Goal: Task Accomplishment & Management: Manage account settings

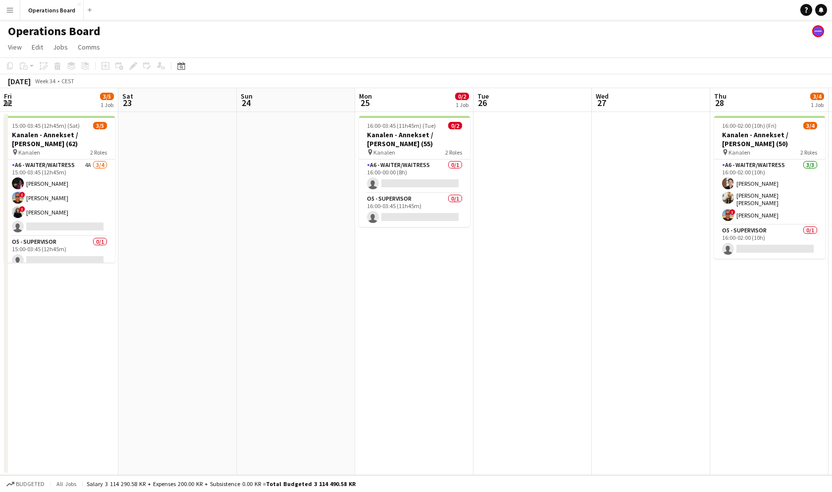
scroll to position [0, 317]
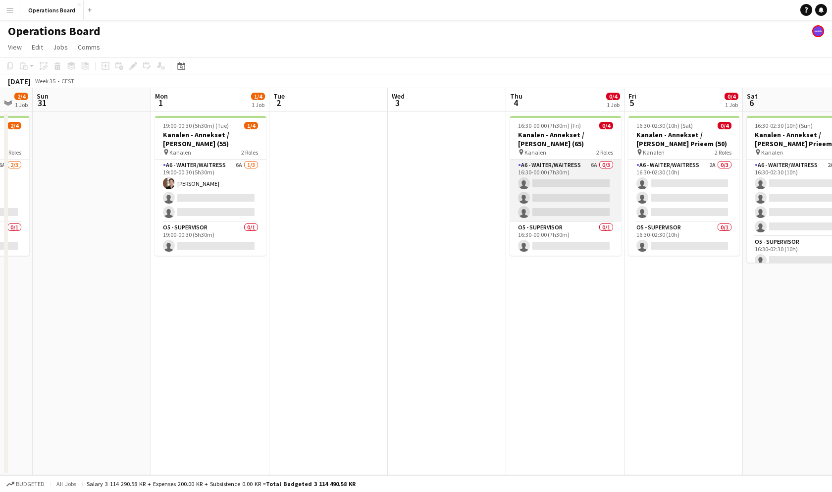
click at [555, 186] on app-card-role "A6 - WAITER/WAITRESS 6A 0/3 16:30-00:00 (7h30m) single-neutral-actions single-n…" at bounding box center [565, 190] width 111 height 62
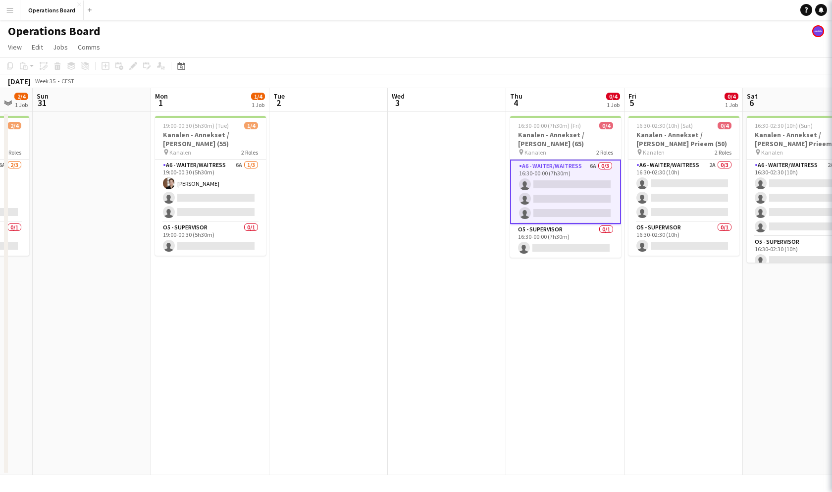
scroll to position [0, 322]
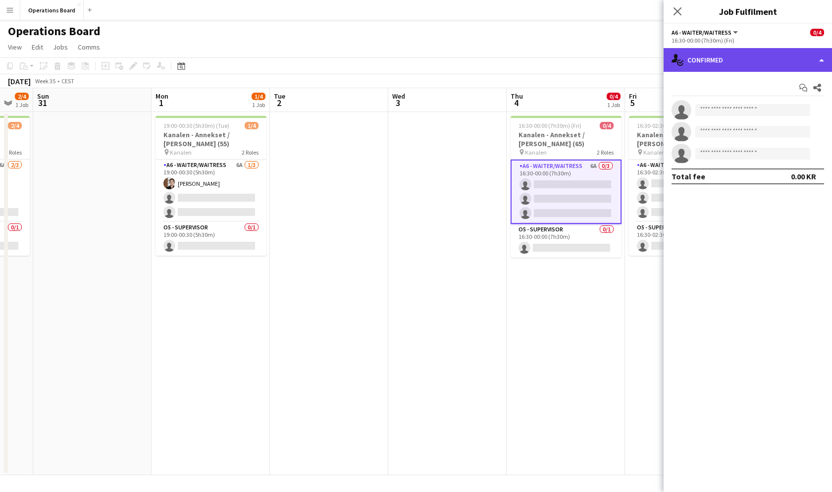
click at [717, 51] on div "single-neutral-actions-check-2 Confirmed" at bounding box center [748, 60] width 168 height 24
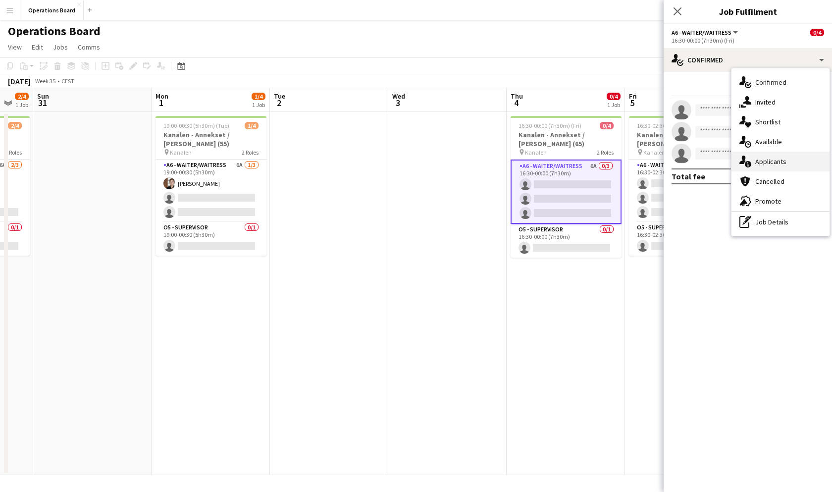
click at [754, 160] on div "single-neutral-actions-information Applicants" at bounding box center [780, 162] width 98 height 20
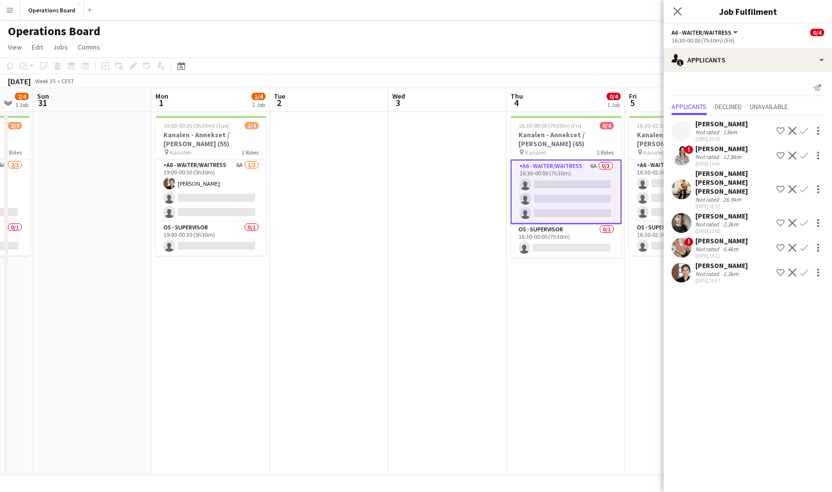
scroll to position [0, 337]
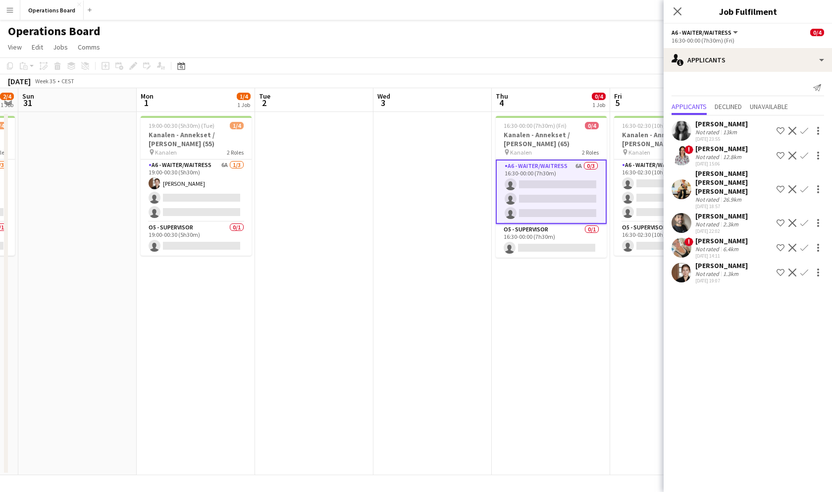
click at [805, 154] on app-icon "Confirm" at bounding box center [804, 156] width 8 height 8
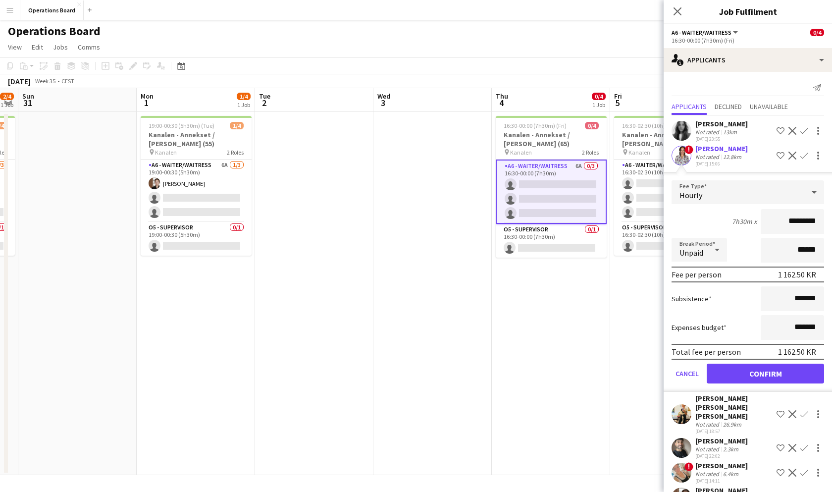
click at [750, 366] on button "Confirm" at bounding box center [765, 373] width 117 height 20
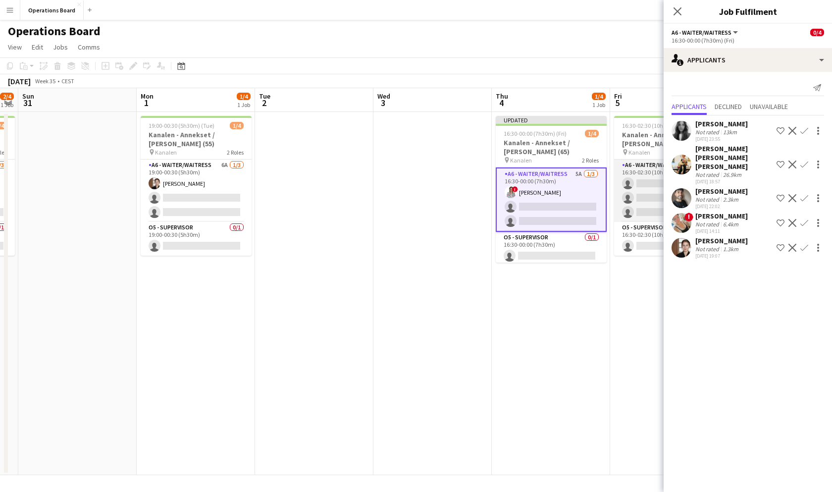
click at [636, 183] on app-card-role "A6 - WAITER/WAITRESS 2A 0/3 16:30-02:30 (10h) single-neutral-actions single-neu…" at bounding box center [669, 190] width 111 height 62
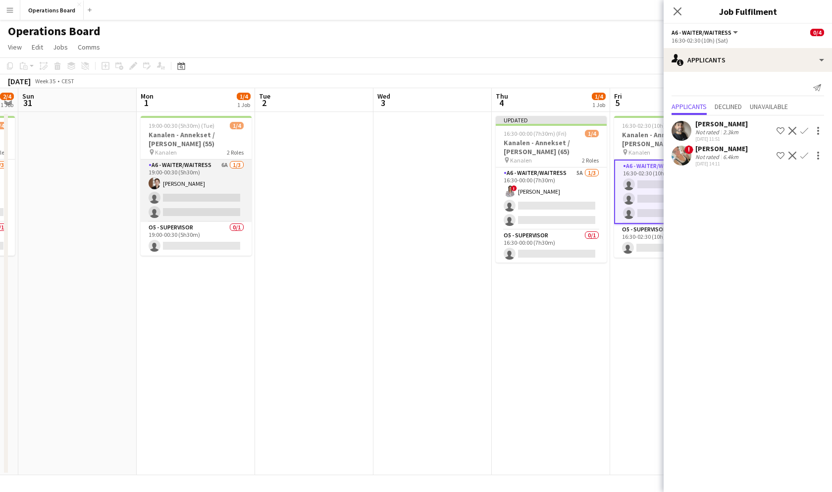
click at [180, 201] on app-card-role "A6 - WAITER/WAITRESS 6A [DATE] 19:00-00:30 (5h30m) [PERSON_NAME] single-neutral…" at bounding box center [196, 190] width 111 height 62
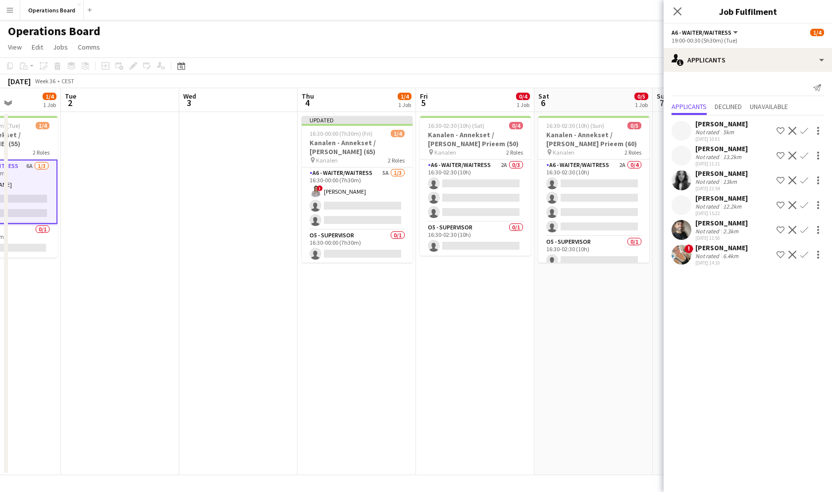
scroll to position [0, 310]
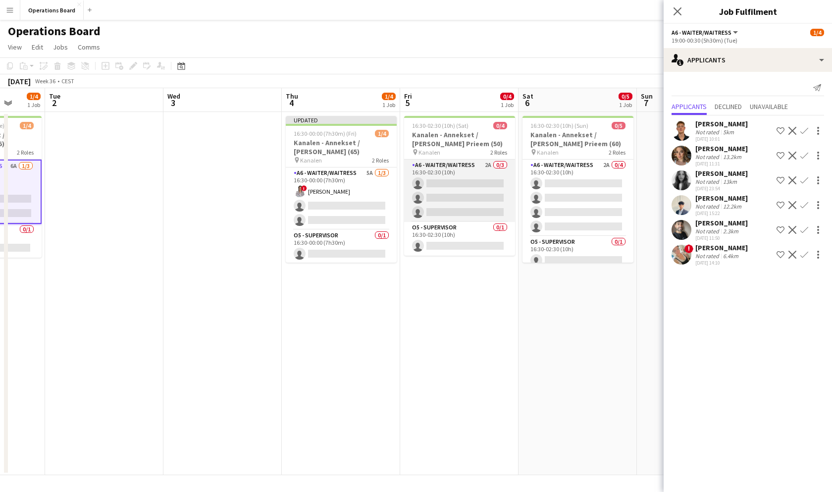
click at [472, 199] on app-card-role "A6 - WAITER/WAITRESS 2A 0/3 16:30-02:30 (10h) single-neutral-actions single-neu…" at bounding box center [459, 190] width 111 height 62
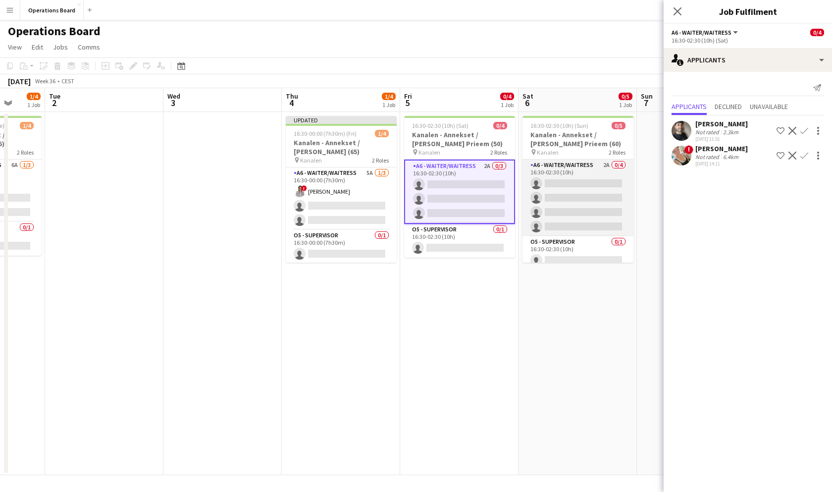
click at [560, 203] on app-card-role "A6 - WAITER/WAITRESS 2A 0/4 16:30-02:30 (10h) single-neutral-actions single-neu…" at bounding box center [577, 197] width 111 height 77
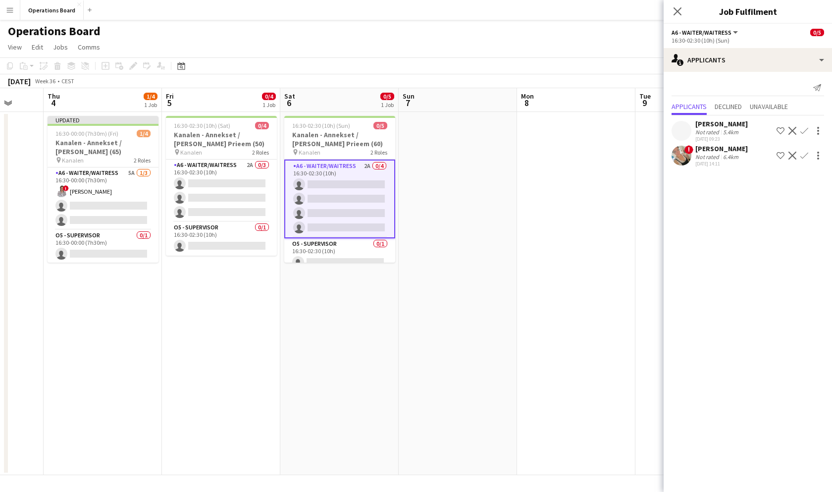
scroll to position [0, 331]
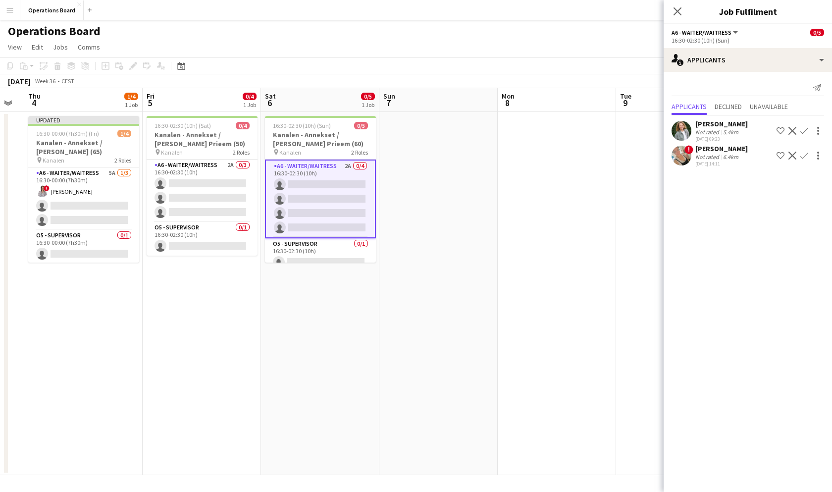
click at [807, 133] on app-icon "Confirm" at bounding box center [804, 131] width 8 height 8
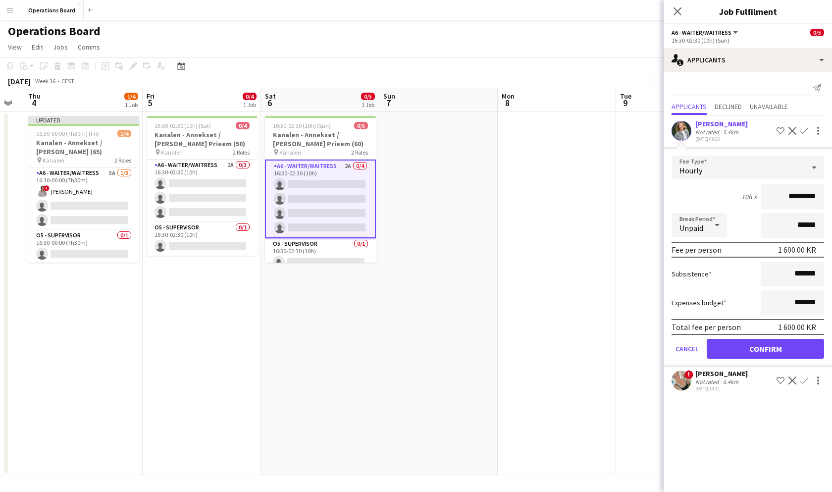
click at [753, 341] on button "Confirm" at bounding box center [765, 349] width 117 height 20
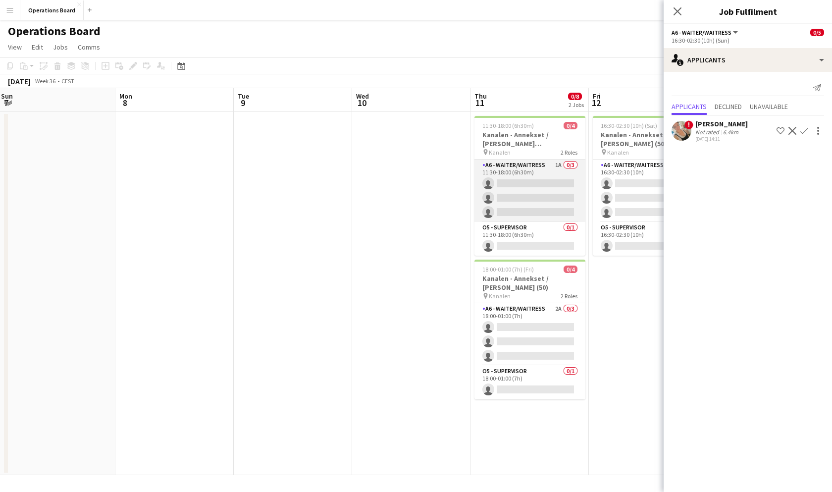
click at [546, 181] on app-card-role "A6 - WAITER/WAITRESS 1A 0/3 11:30-18:00 (6h30m) single-neutral-actions single-n…" at bounding box center [529, 190] width 111 height 62
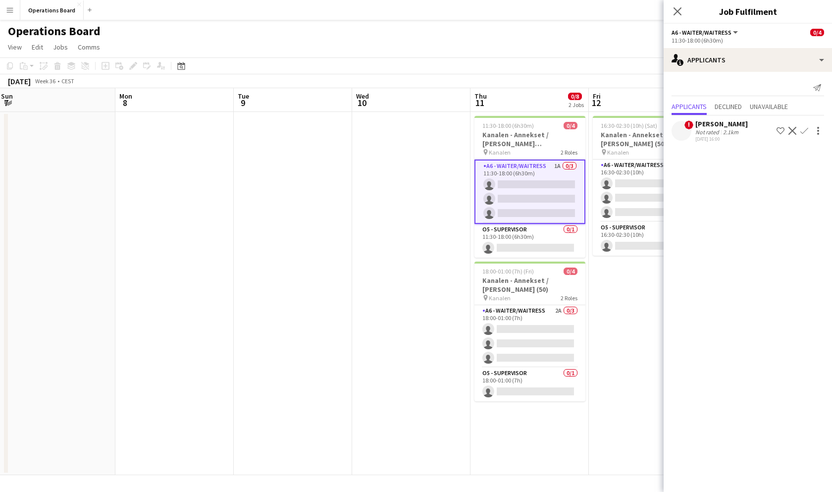
scroll to position [0, 324]
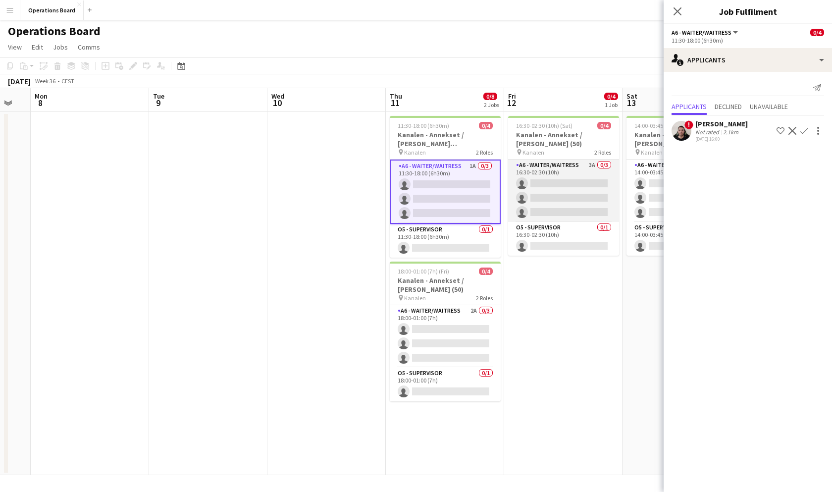
click at [553, 198] on app-card-role "A6 - WAITER/WAITRESS 3A 0/3 16:30-02:30 (10h) single-neutral-actions single-neu…" at bounding box center [563, 190] width 111 height 62
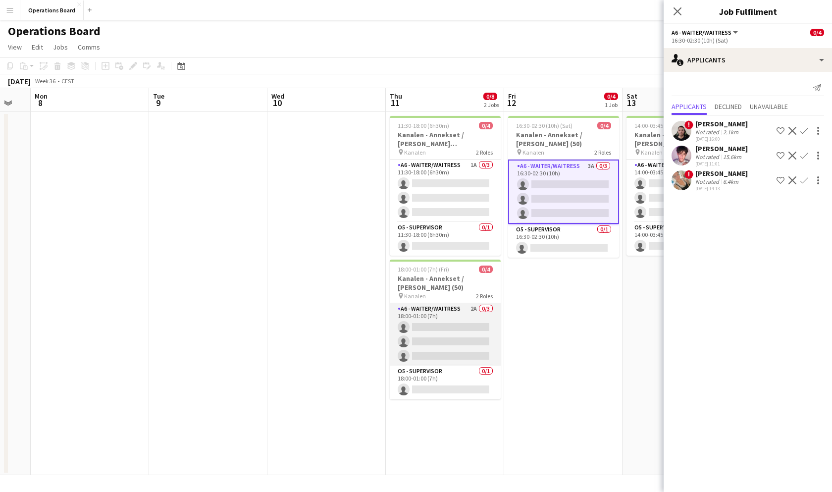
click at [466, 320] on app-card-role "A6 - WAITER/WAITRESS 2A 0/3 18:00-01:00 (7h) single-neutral-actions single-neut…" at bounding box center [445, 334] width 111 height 62
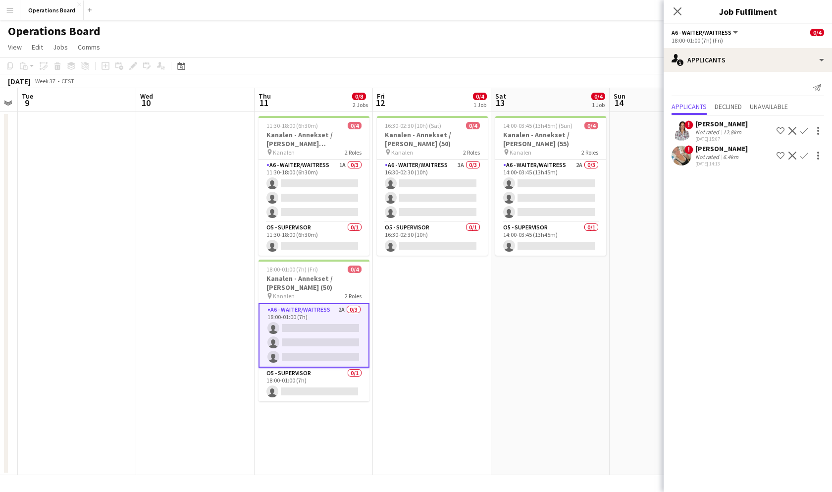
scroll to position [0, 460]
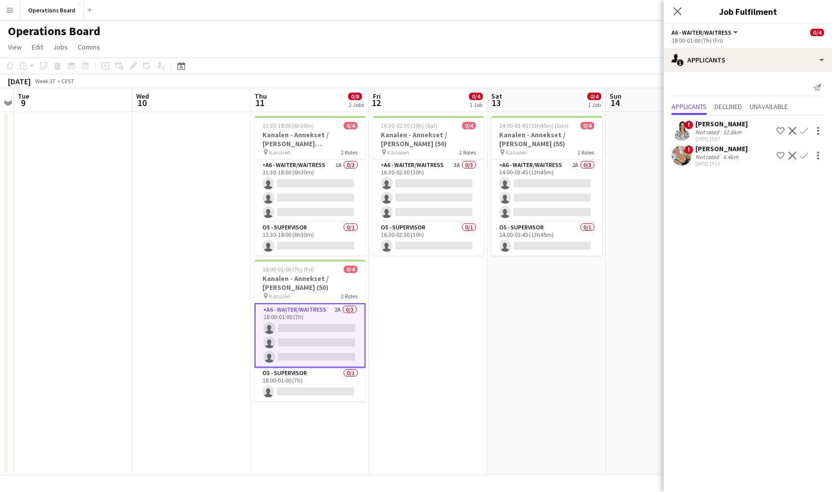
click at [807, 130] on app-icon "Confirm" at bounding box center [804, 131] width 8 height 8
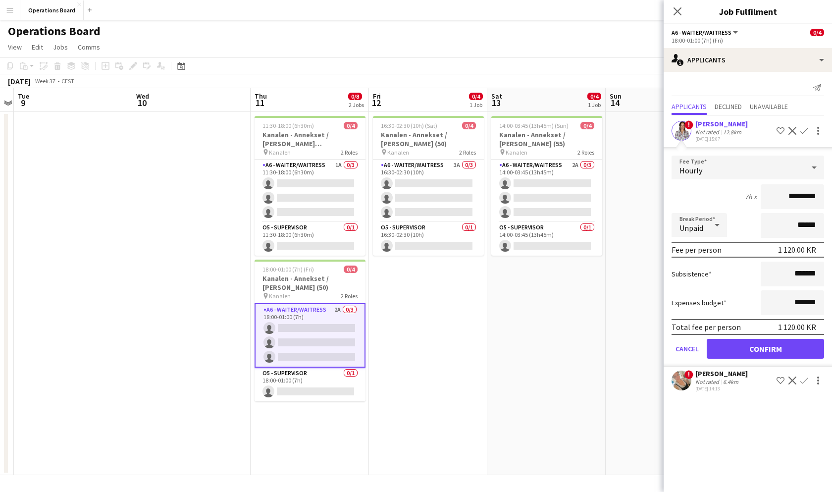
click at [754, 351] on button "Confirm" at bounding box center [765, 349] width 117 height 20
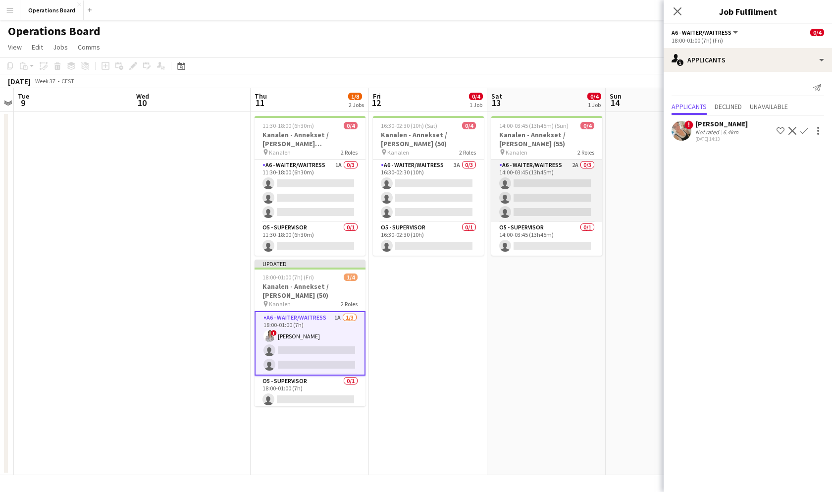
click at [576, 189] on app-card-role "A6 - WAITER/WAITRESS 2A 0/3 14:00-03:45 (13h45m) single-neutral-actions single-…" at bounding box center [546, 190] width 111 height 62
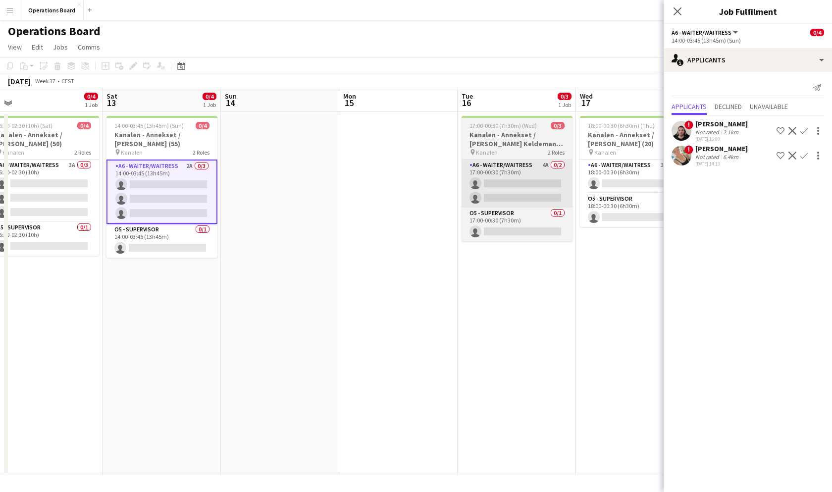
click at [534, 188] on app-card-role "A6 - WAITER/WAITRESS 4A 0/2 17:00-00:30 (7h30m) single-neutral-actions single-n…" at bounding box center [516, 183] width 111 height 48
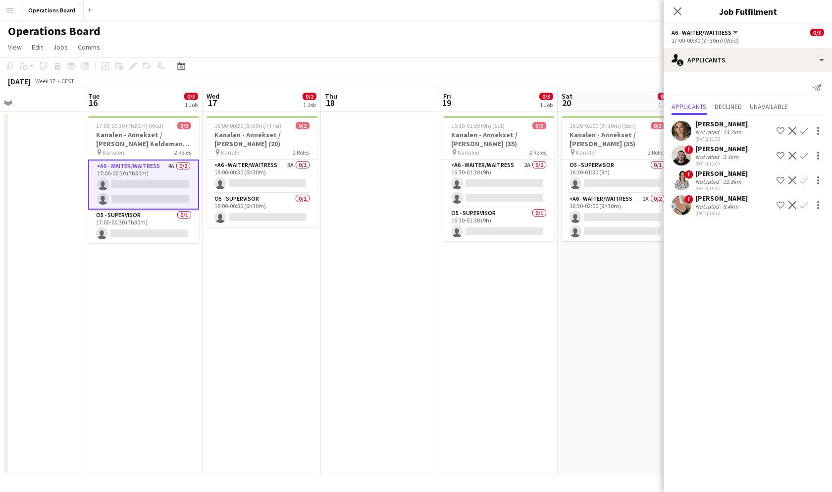
scroll to position [0, 272]
click at [806, 178] on app-icon "Confirm" at bounding box center [804, 180] width 8 height 8
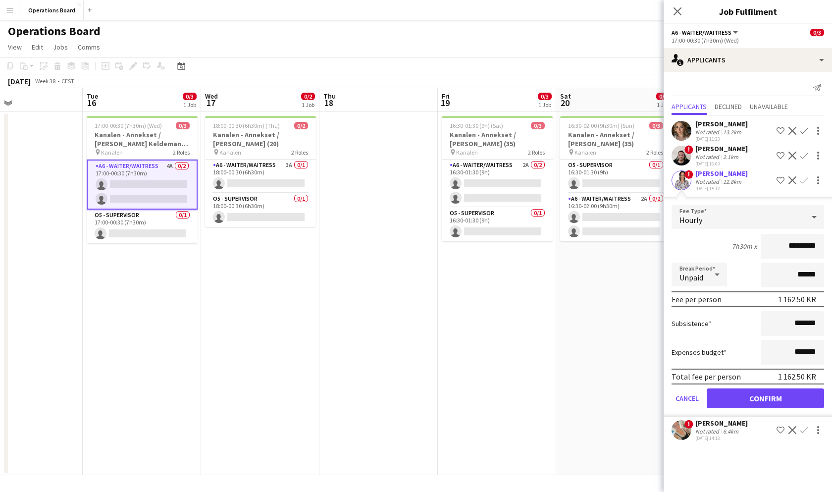
click at [727, 396] on button "Confirm" at bounding box center [765, 398] width 117 height 20
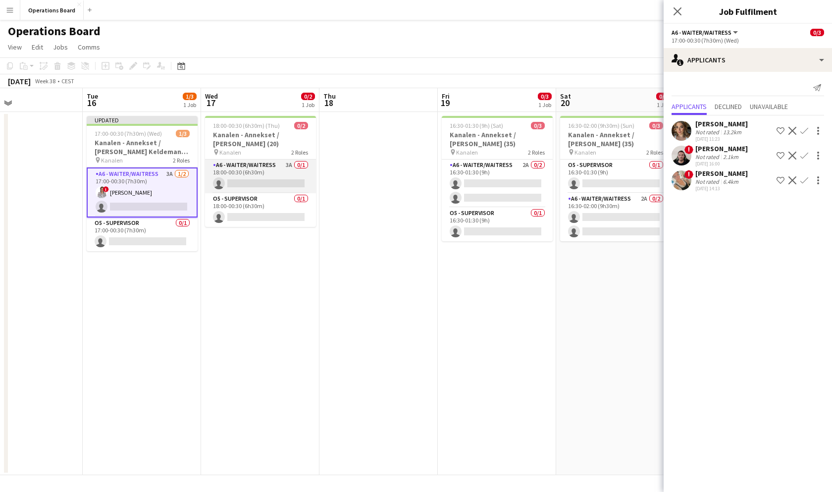
click at [274, 176] on app-card-role "A6 - WAITER/WAITRESS 3A 0/1 18:00-00:30 (6h30m) single-neutral-actions" at bounding box center [260, 176] width 111 height 34
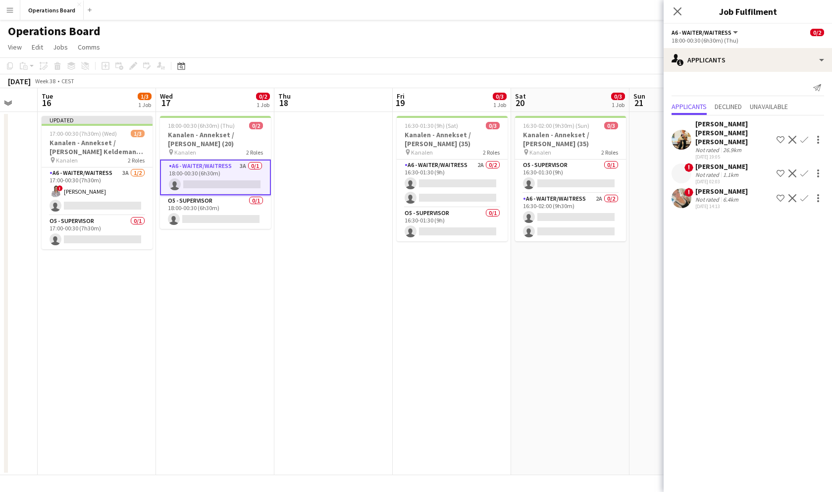
scroll to position [0, 359]
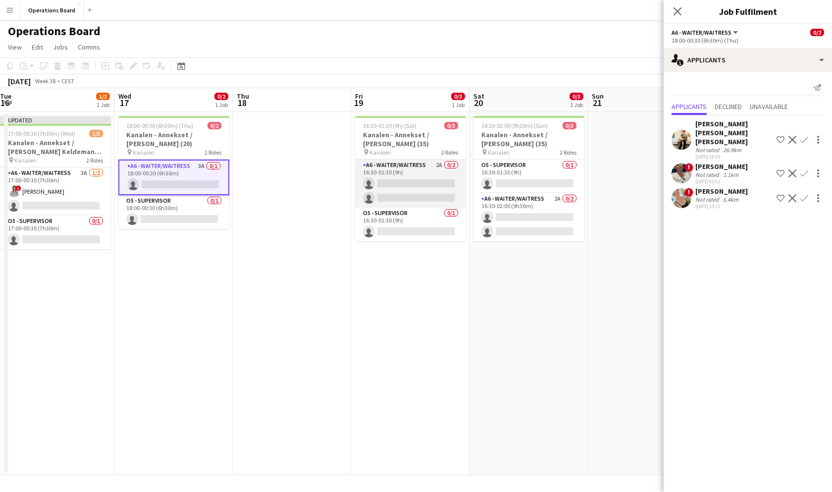
click at [412, 187] on app-card-role "A6 - WAITER/WAITRESS 2A 0/2 16:30-01:30 (9h) single-neutral-actions single-neut…" at bounding box center [410, 183] width 111 height 48
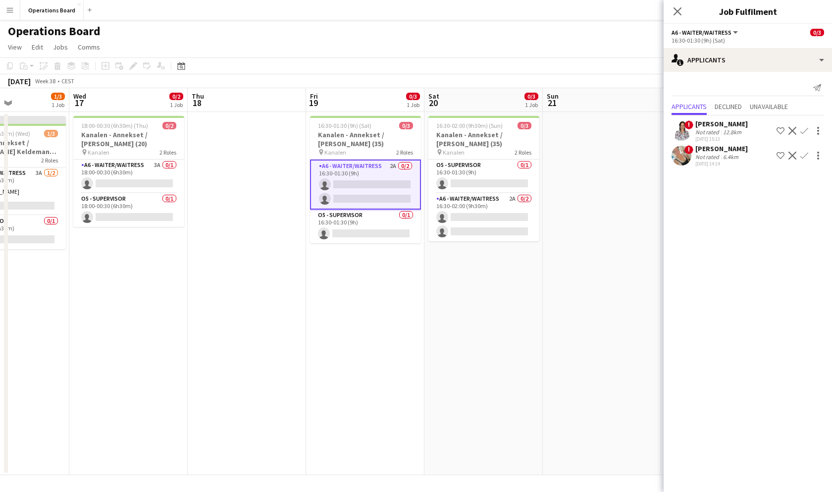
scroll to position [0, 411]
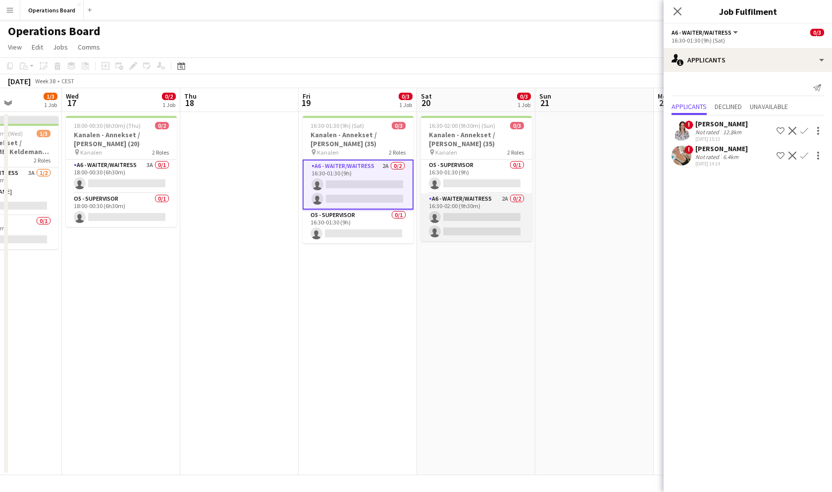
click at [503, 204] on app-card-role "A6 - WAITER/WAITRESS 2A 0/2 16:30-02:00 (9h30m) single-neutral-actions single-n…" at bounding box center [476, 217] width 111 height 48
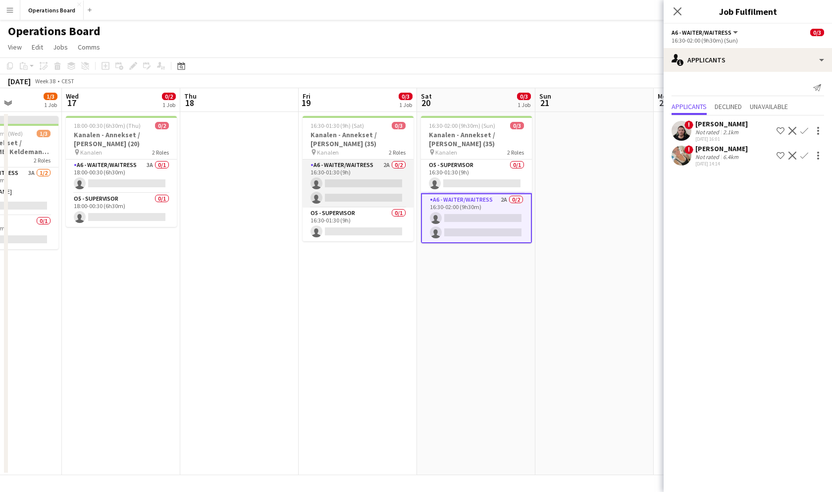
click at [396, 186] on app-card-role "A6 - WAITER/WAITRESS 2A 0/2 16:30-01:30 (9h) single-neutral-actions single-neut…" at bounding box center [358, 183] width 111 height 48
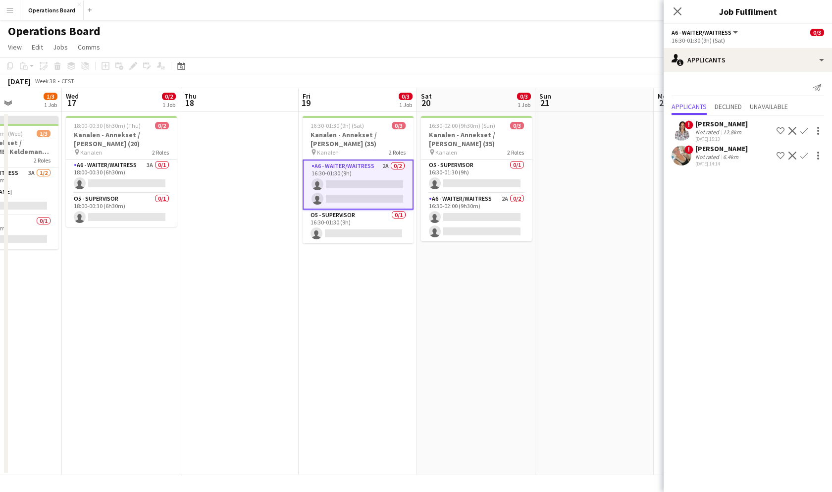
click at [809, 132] on button "Confirm" at bounding box center [804, 131] width 12 height 12
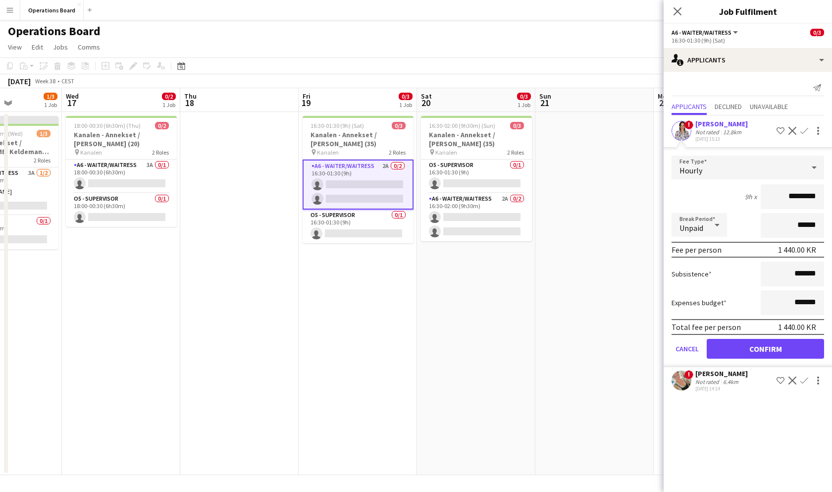
click at [757, 348] on button "Confirm" at bounding box center [765, 349] width 117 height 20
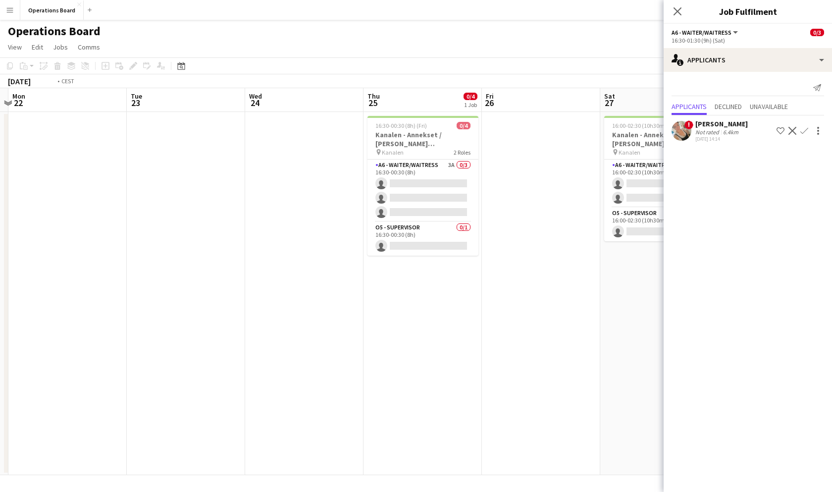
scroll to position [0, 357]
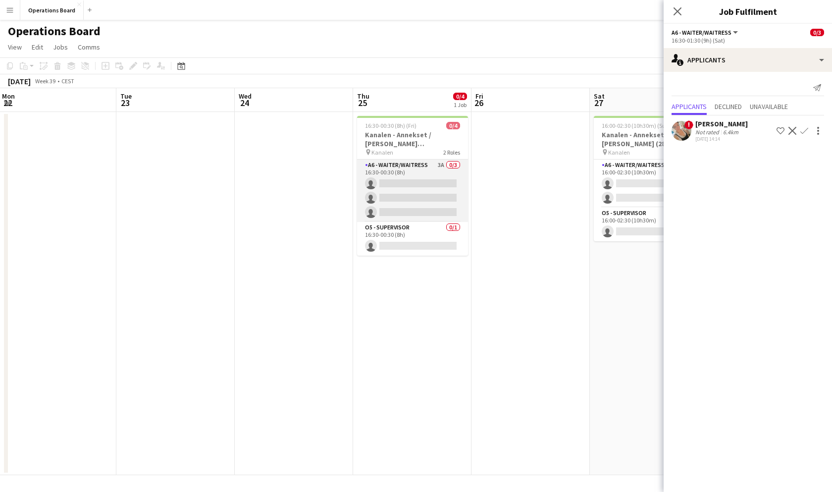
click at [397, 174] on app-card-role "A6 - WAITER/WAITRESS 3A 0/3 16:30-00:30 (8h) single-neutral-actions single-neut…" at bounding box center [412, 190] width 111 height 62
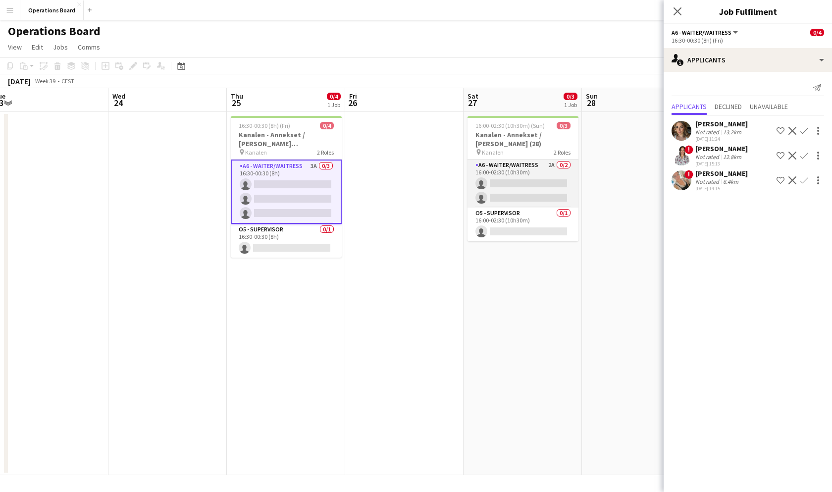
click at [544, 188] on app-card-role "A6 - WAITER/WAITRESS 2A 0/2 16:00-02:30 (10h30m) single-neutral-actions single-…" at bounding box center [522, 183] width 111 height 48
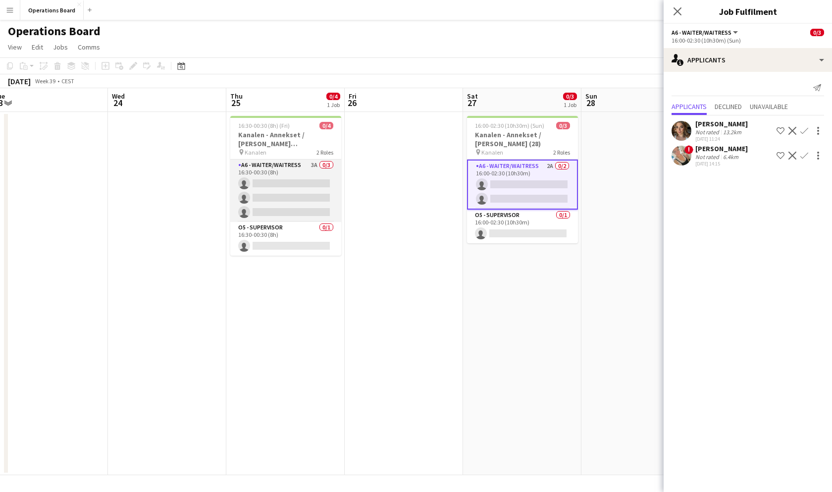
click at [286, 203] on app-card-role "A6 - WAITER/WAITRESS 3A 0/3 16:30-00:30 (8h) single-neutral-actions single-neut…" at bounding box center [285, 190] width 111 height 62
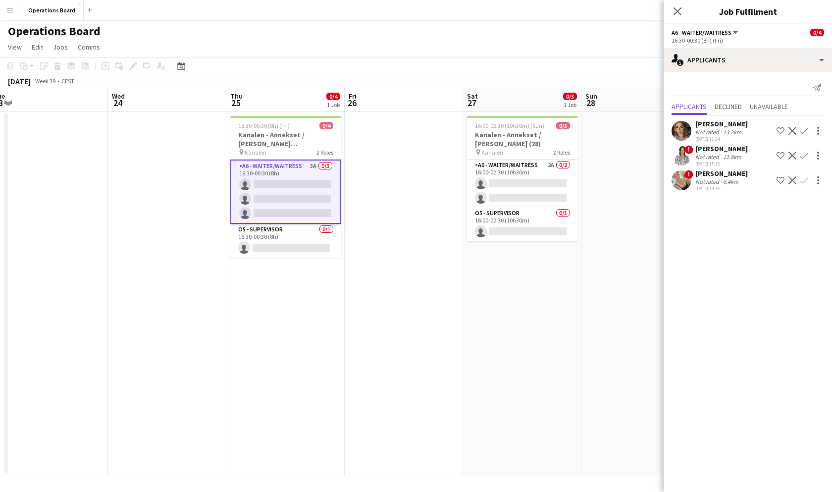
click at [743, 135] on div "[PERSON_NAME] Not rated 13.2km [DATE] 11:24 Shortlist crew Decline Confirm" at bounding box center [748, 130] width 168 height 23
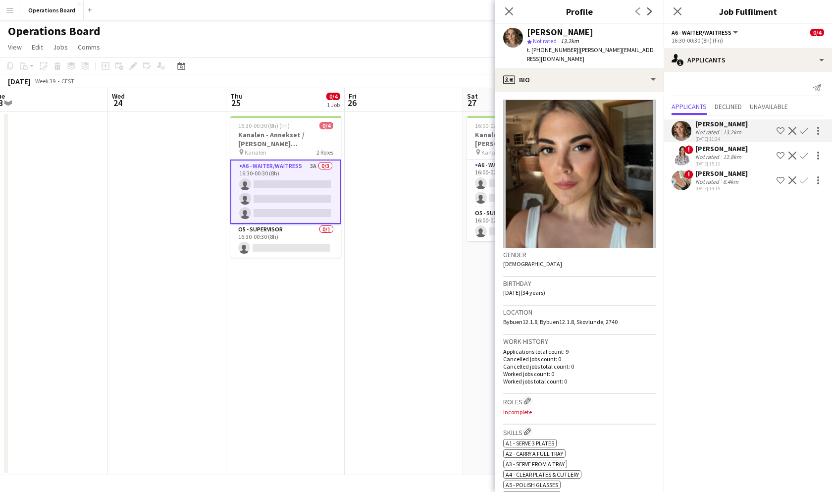
click at [803, 155] on app-icon "Confirm" at bounding box center [804, 156] width 8 height 8
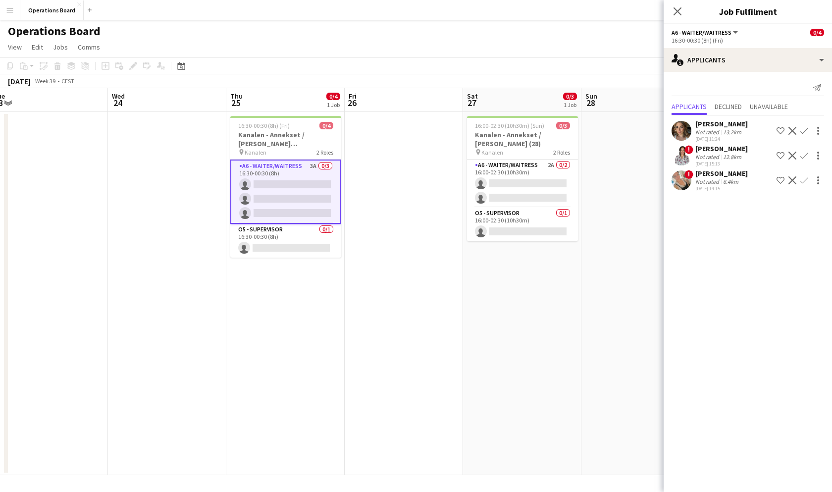
click at [809, 155] on button "Confirm" at bounding box center [804, 156] width 12 height 12
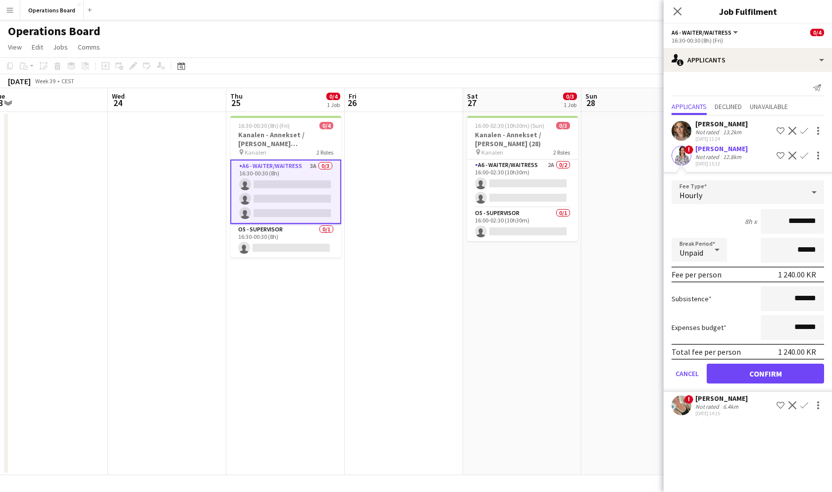
click at [758, 375] on button "Confirm" at bounding box center [765, 373] width 117 height 20
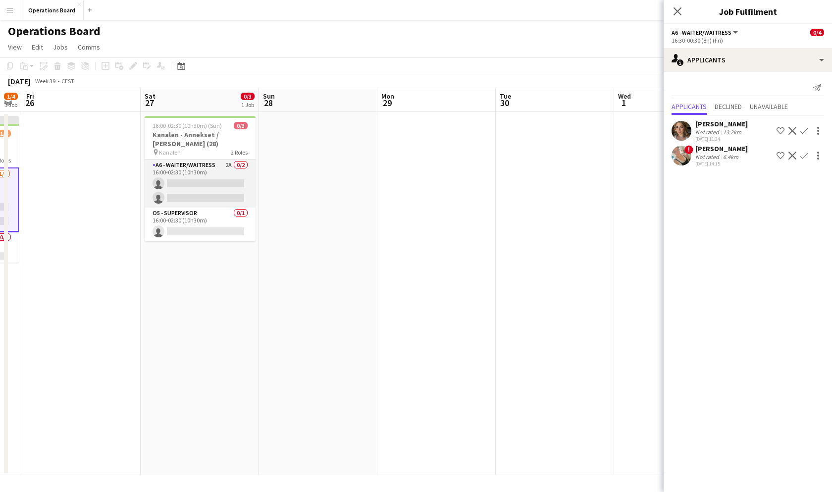
click at [213, 187] on app-card-role "A6 - WAITER/WAITRESS 2A 0/2 16:00-02:30 (10h30m) single-neutral-actions single-…" at bounding box center [200, 183] width 111 height 48
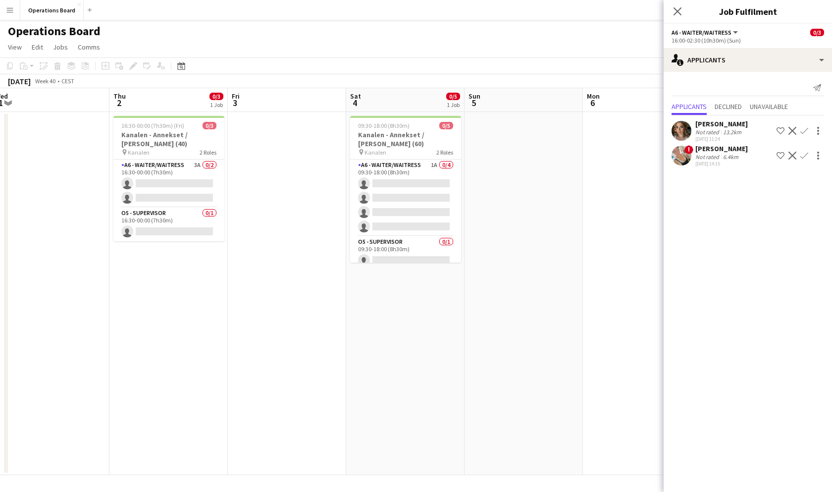
scroll to position [0, 342]
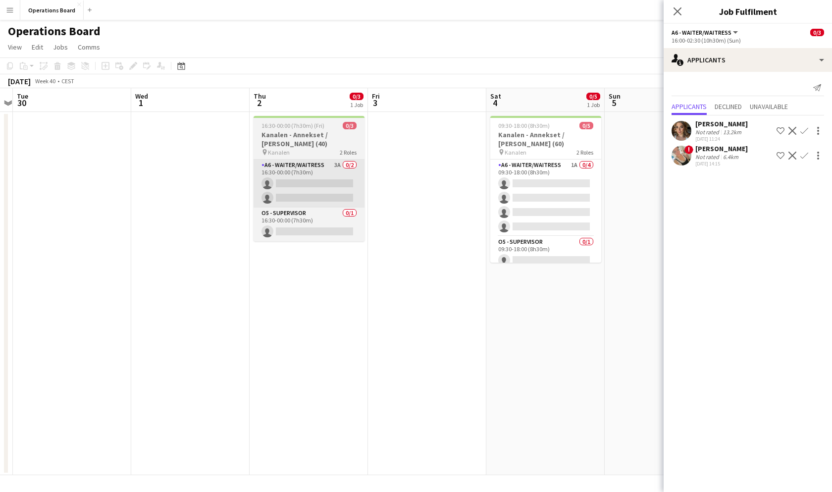
click at [339, 180] on app-card-role "A6 - WAITER/WAITRESS 3A 0/2 16:30-00:00 (7h30m) single-neutral-actions single-n…" at bounding box center [309, 183] width 111 height 48
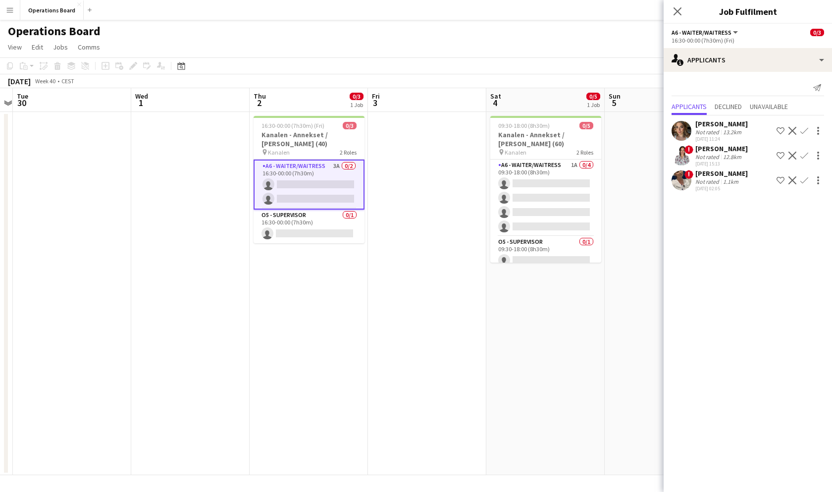
click at [808, 152] on button "Confirm" at bounding box center [804, 156] width 12 height 12
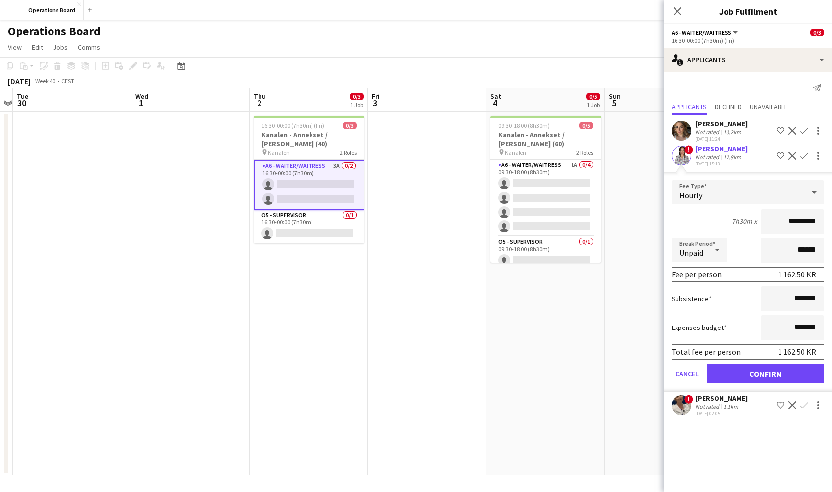
click at [747, 368] on button "Confirm" at bounding box center [765, 373] width 117 height 20
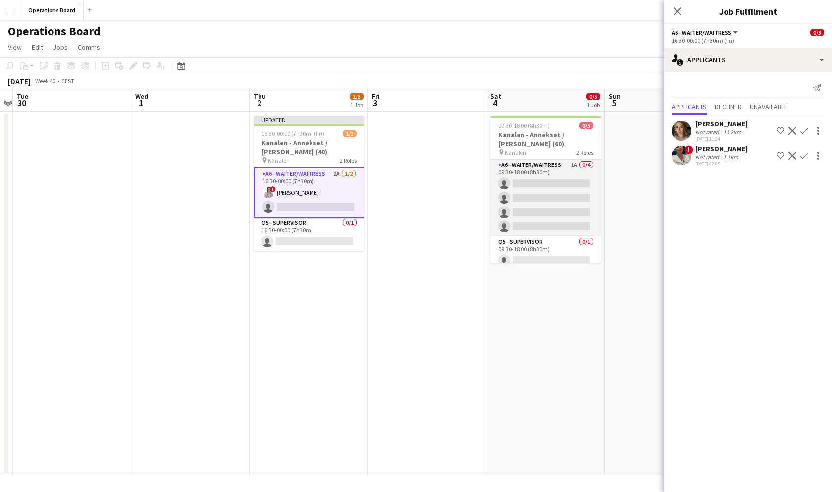
click at [568, 197] on app-card-role "A6 - WAITER/WAITRESS 1A 0/4 09:30-18:00 (8h30m) single-neutral-actions single-n…" at bounding box center [545, 197] width 111 height 77
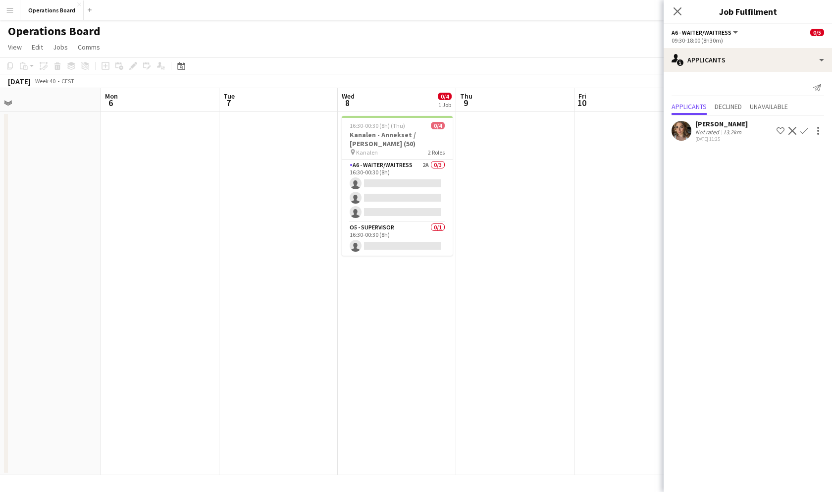
scroll to position [0, 490]
click at [437, 186] on app-card-role "A6 - WAITER/WAITRESS 2A 0/3 16:30-00:30 (8h) single-neutral-actions single-neut…" at bounding box center [398, 190] width 111 height 62
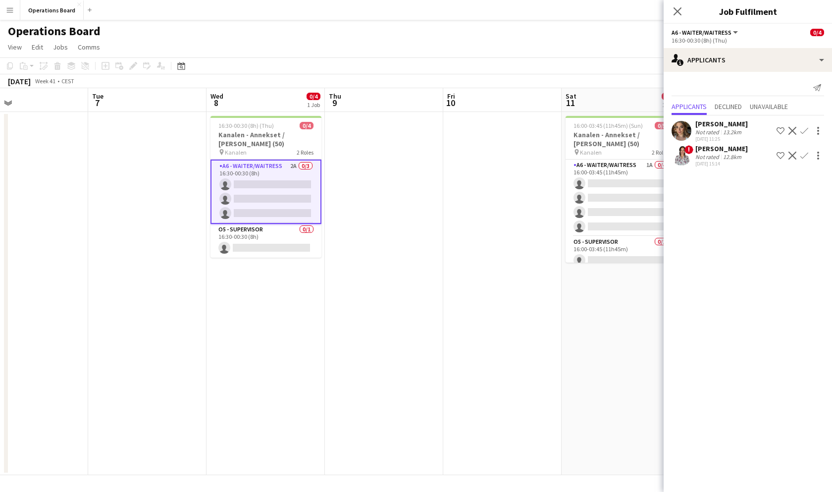
scroll to position [0, 436]
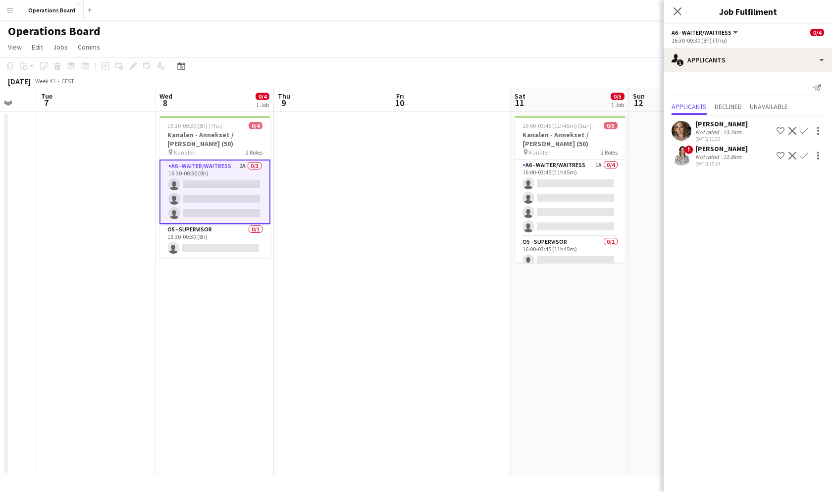
click at [808, 155] on button "Confirm" at bounding box center [804, 156] width 12 height 12
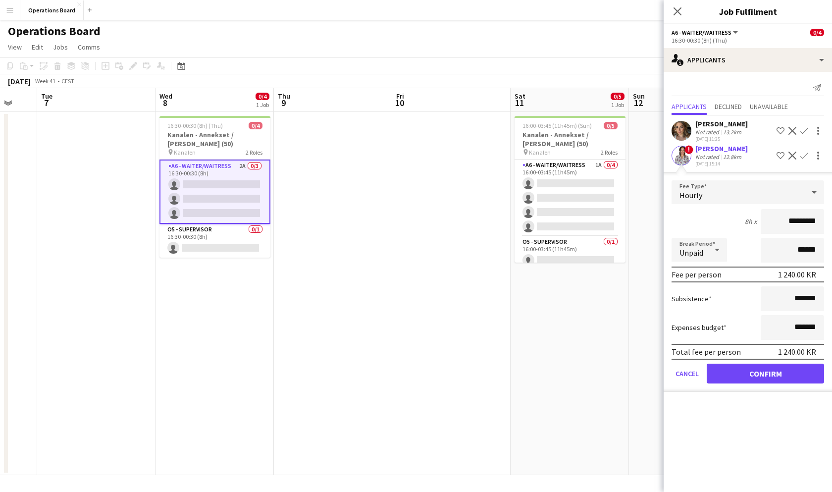
click at [754, 370] on button "Confirm" at bounding box center [765, 373] width 117 height 20
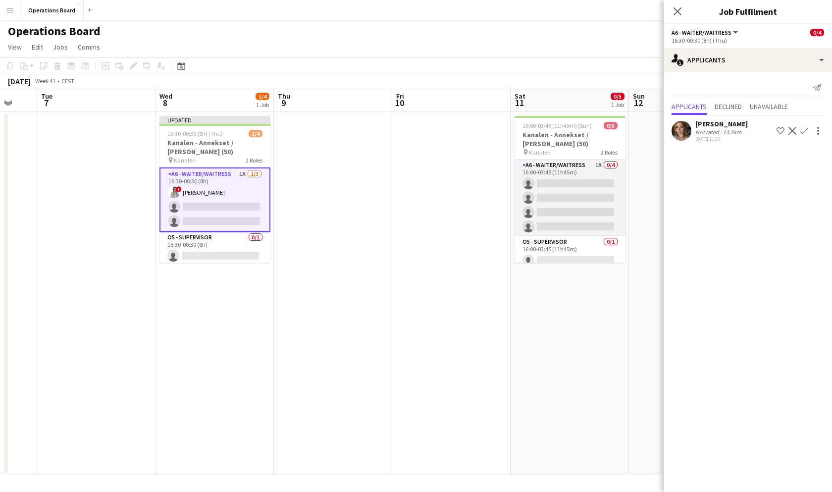
click at [599, 183] on app-card-role "A6 - WAITER/WAITRESS 1A 0/4 16:00-03:45 (11h45m) single-neutral-actions single-…" at bounding box center [569, 197] width 111 height 77
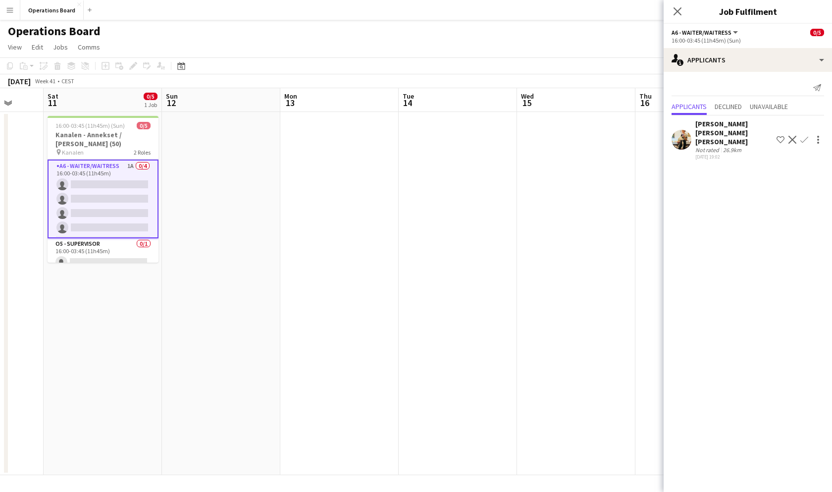
scroll to position [0, 441]
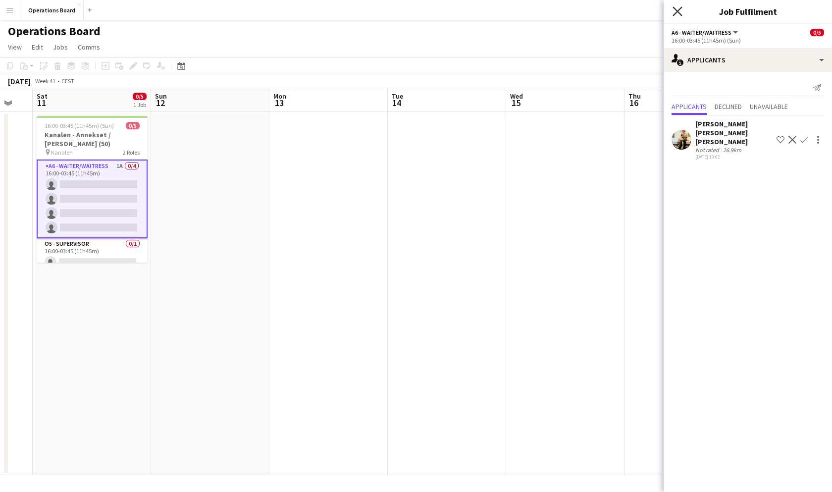
click at [677, 8] on icon "Close pop-in" at bounding box center [676, 10] width 9 height 9
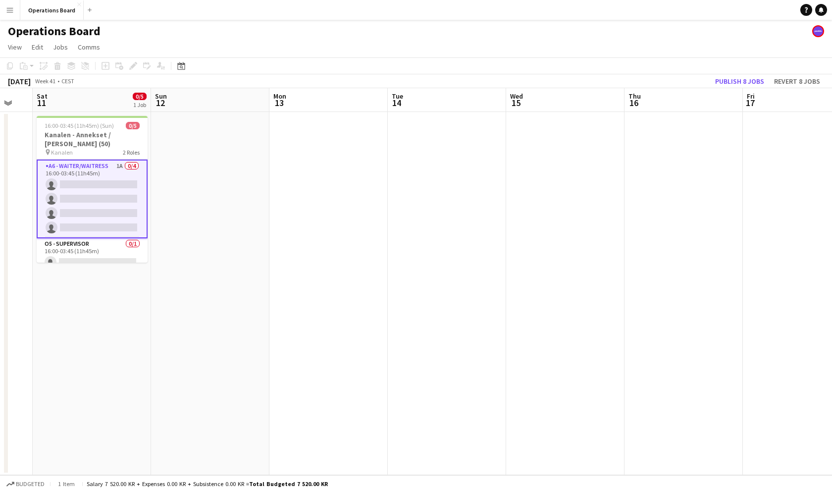
click at [693, 63] on app-toolbar "Copy Paste Paste Command V Paste with crew Command Shift V Paste linked Job [GE…" at bounding box center [416, 65] width 832 height 17
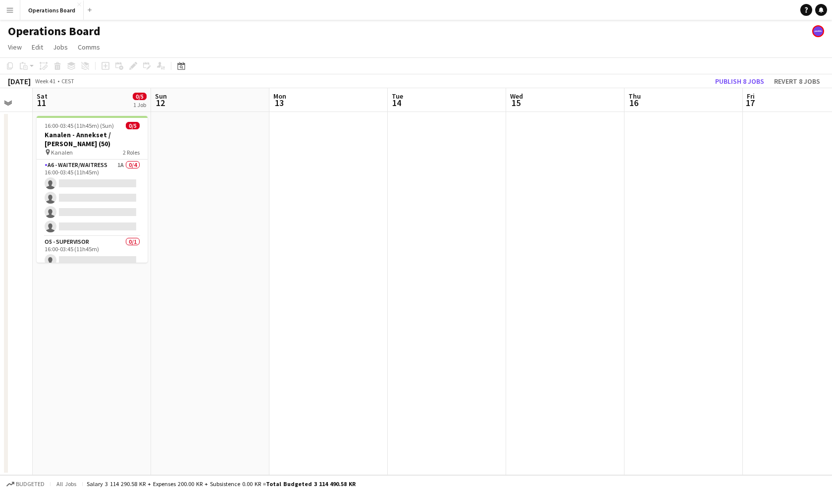
click at [732, 70] on app-toolbar "Copy Paste Paste Command V Paste with crew Command Shift V Paste linked Job [GE…" at bounding box center [416, 65] width 832 height 17
click at [732, 80] on button "Publish 8 jobs" at bounding box center [739, 81] width 57 height 13
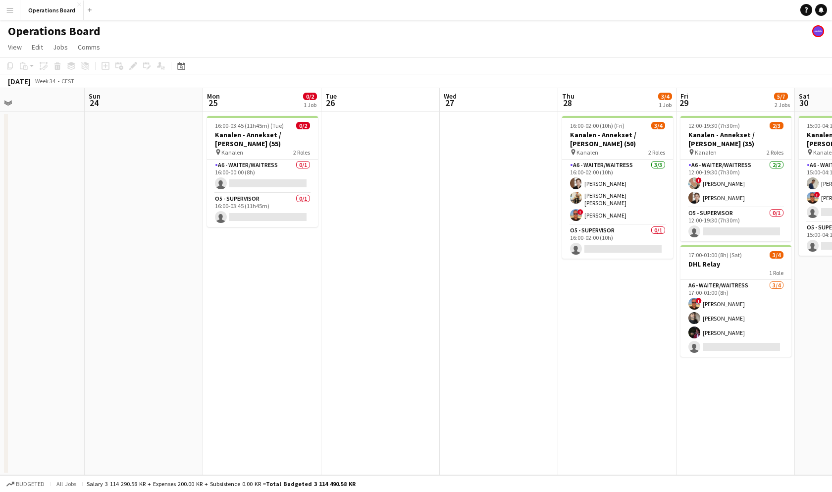
scroll to position [0, 271]
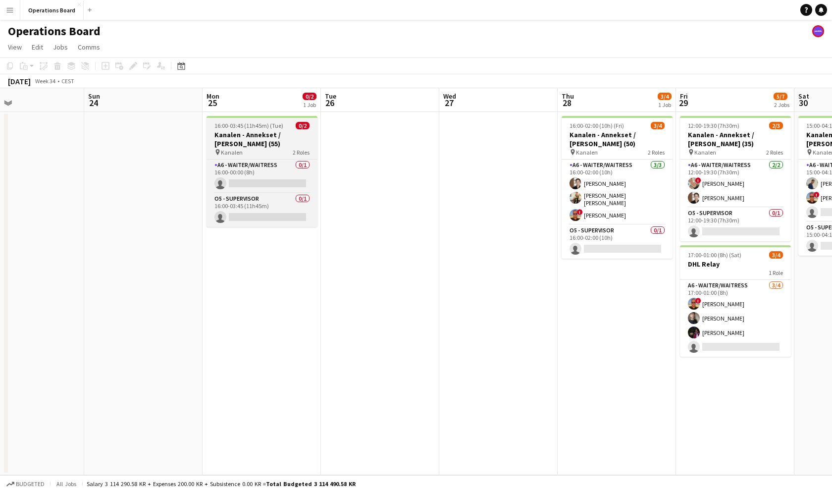
click at [253, 132] on h3 "Kanalen - Annekset / [PERSON_NAME] (55)" at bounding box center [261, 139] width 111 height 18
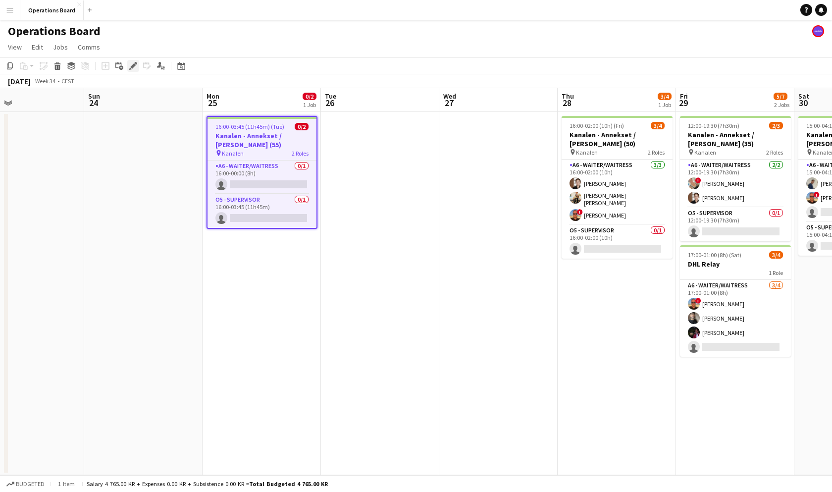
click at [136, 63] on icon at bounding box center [136, 63] width 2 height 2
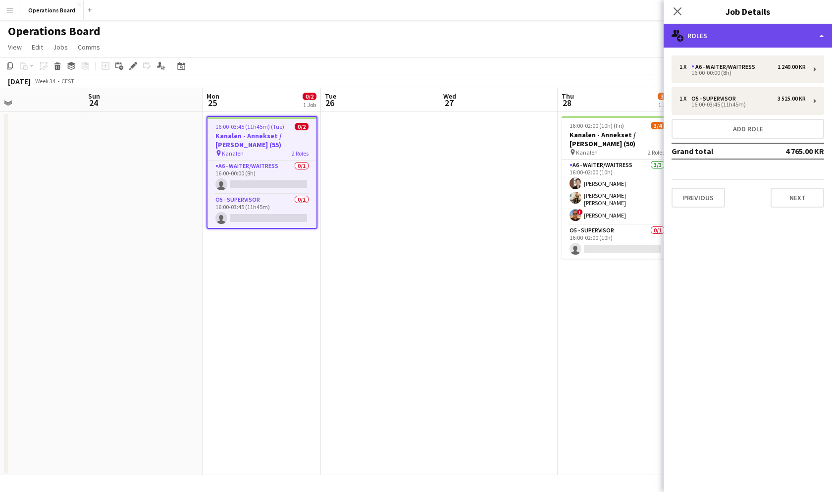
click at [714, 37] on div "multiple-users-add Roles" at bounding box center [748, 36] width 168 height 24
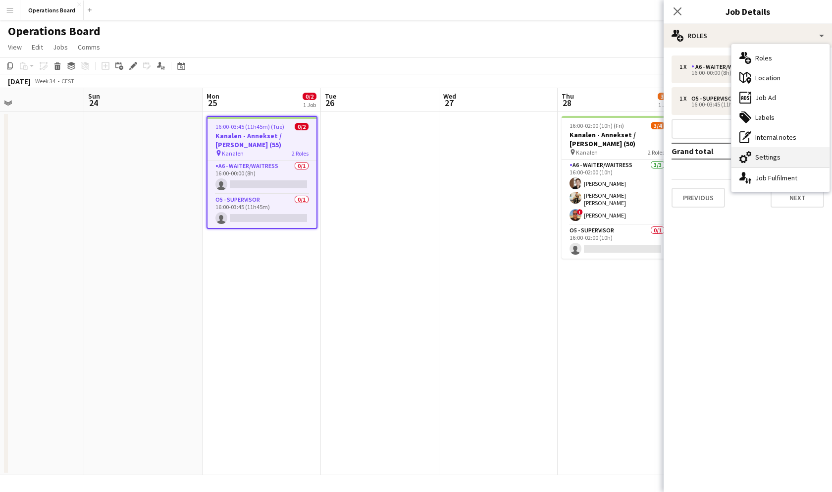
click at [783, 156] on div "cog-double-3 Settings" at bounding box center [780, 157] width 98 height 20
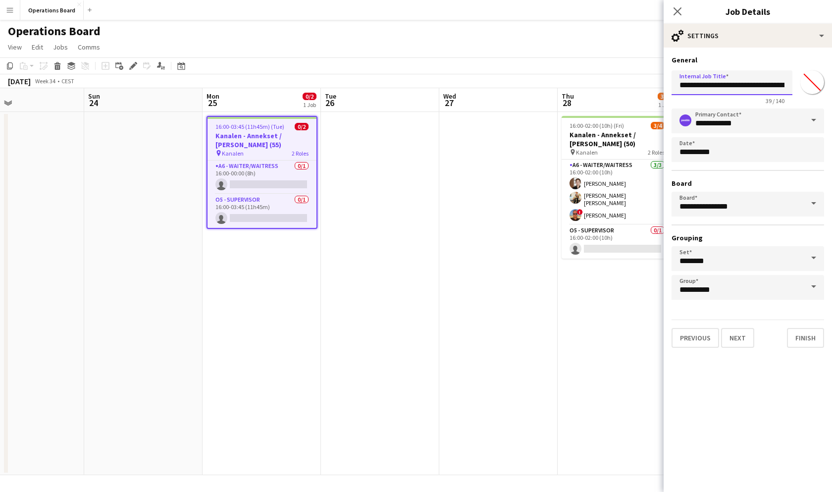
drag, startPoint x: 750, startPoint y: 86, endPoint x: 829, endPoint y: 86, distance: 79.2
click at [829, 86] on form "**********" at bounding box center [748, 201] width 168 height 292
type input "**********"
click at [679, 8] on icon "Close pop-in" at bounding box center [676, 10] width 9 height 9
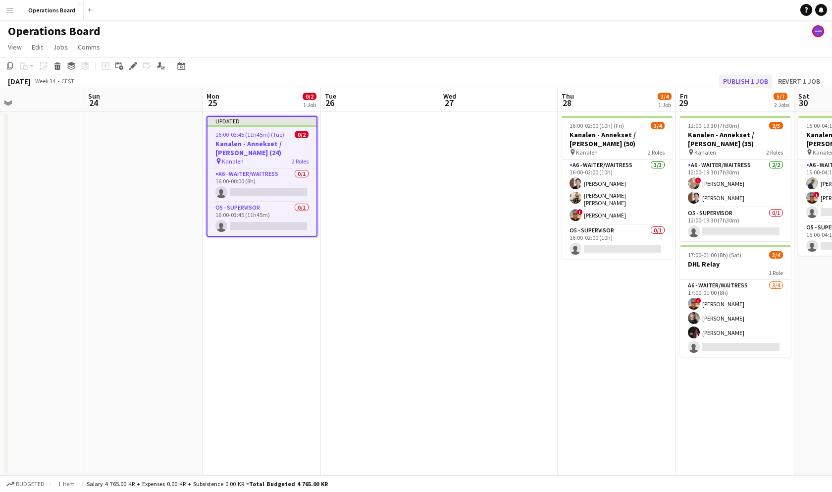
click at [746, 78] on button "Publish 1 job" at bounding box center [745, 81] width 53 height 13
click at [714, 46] on app-page-menu "View Day view expanded Day view collapsed Month view Date picker Jump to [DATE]…" at bounding box center [416, 48] width 832 height 19
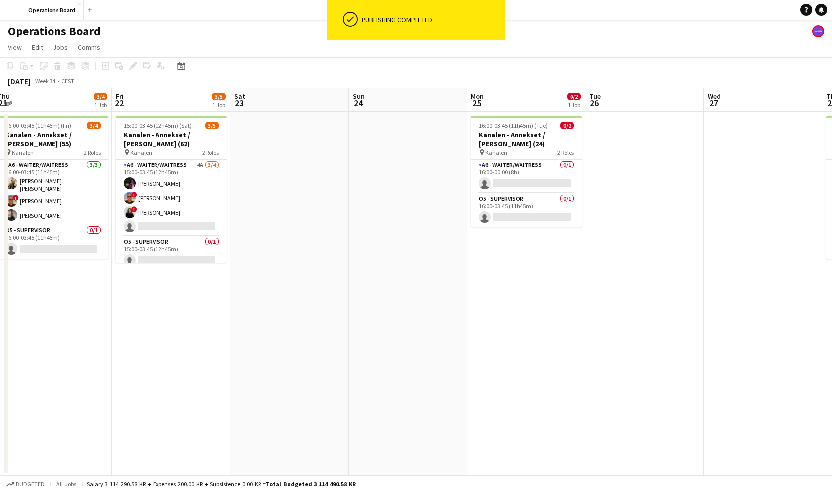
scroll to position [0, 233]
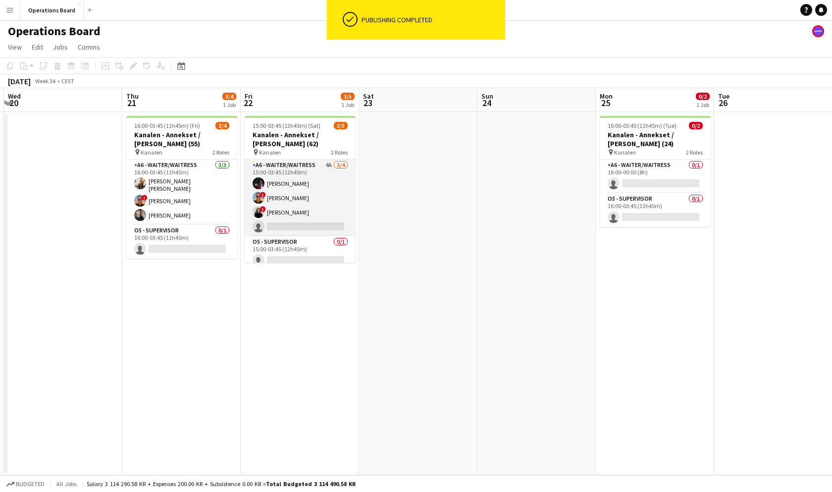
click at [316, 186] on app-card-role "A6 - WAITER/WAITRESS 4A [DATE] 15:00-03:45 (12h45m) [PERSON_NAME] ! [PERSON_NAM…" at bounding box center [300, 197] width 111 height 77
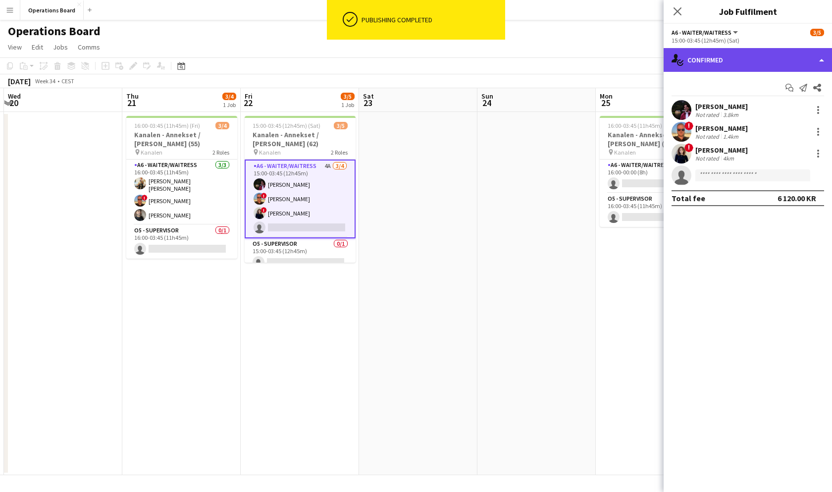
click at [721, 71] on div "single-neutral-actions-check-2 Confirmed" at bounding box center [748, 60] width 168 height 24
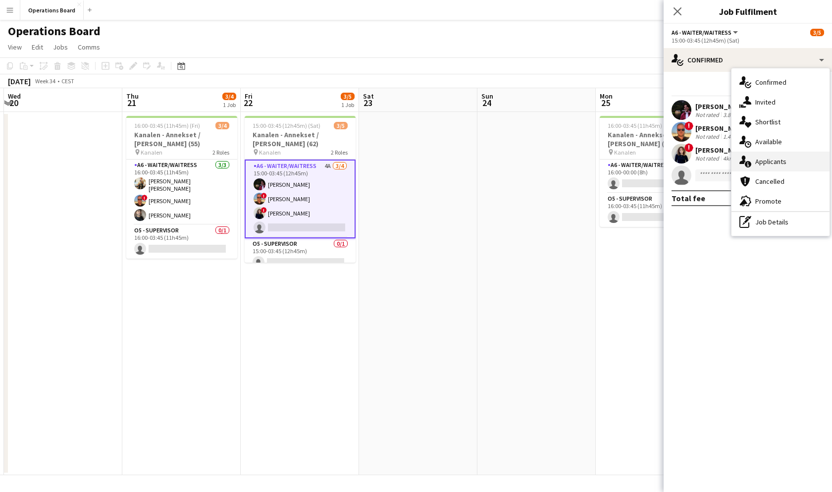
click at [773, 162] on div "single-neutral-actions-information Applicants" at bounding box center [780, 162] width 98 height 20
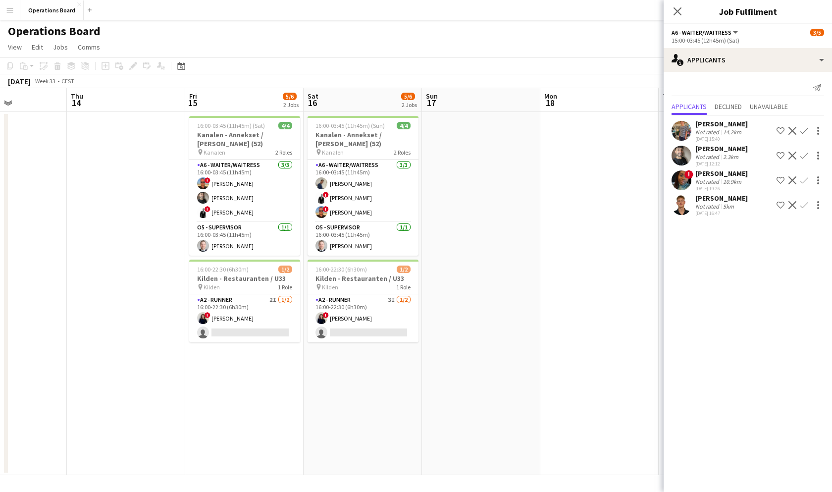
scroll to position [0, 266]
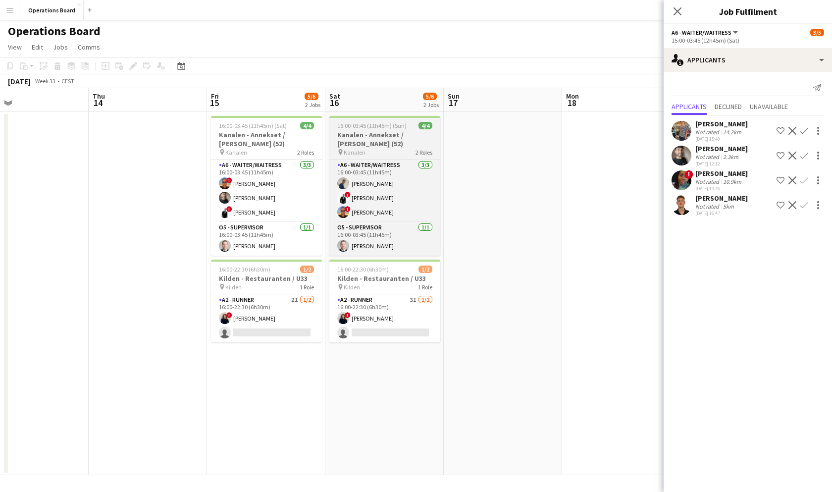
click at [377, 150] on div "pin Kanalen 2 Roles" at bounding box center [384, 152] width 111 height 8
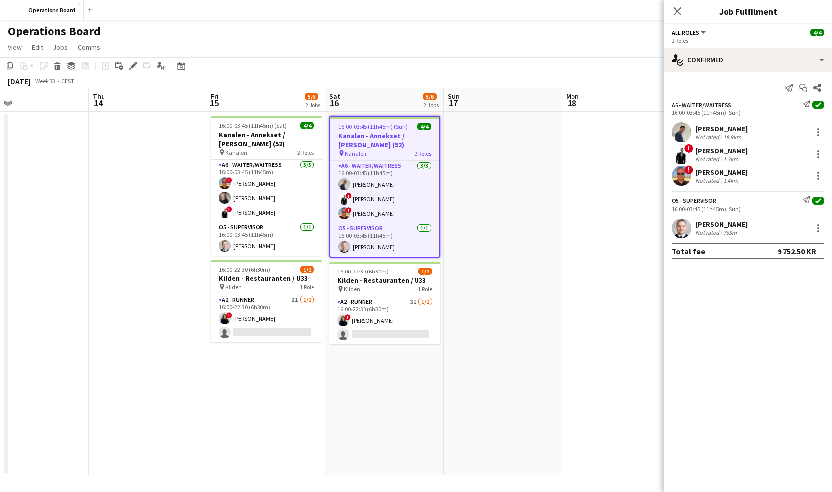
click at [351, 154] on span "Kanalen" at bounding box center [356, 153] width 22 height 7
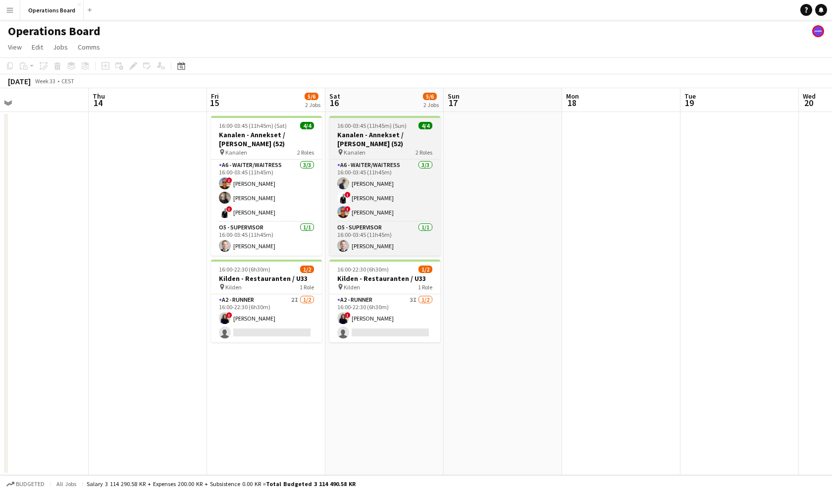
click at [353, 153] on span "Kanalen" at bounding box center [355, 152] width 22 height 7
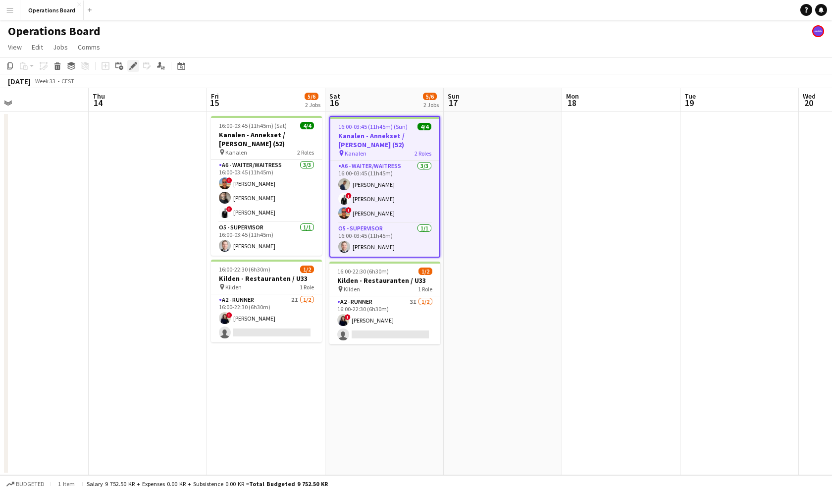
click at [134, 66] on icon at bounding box center [132, 65] width 5 height 5
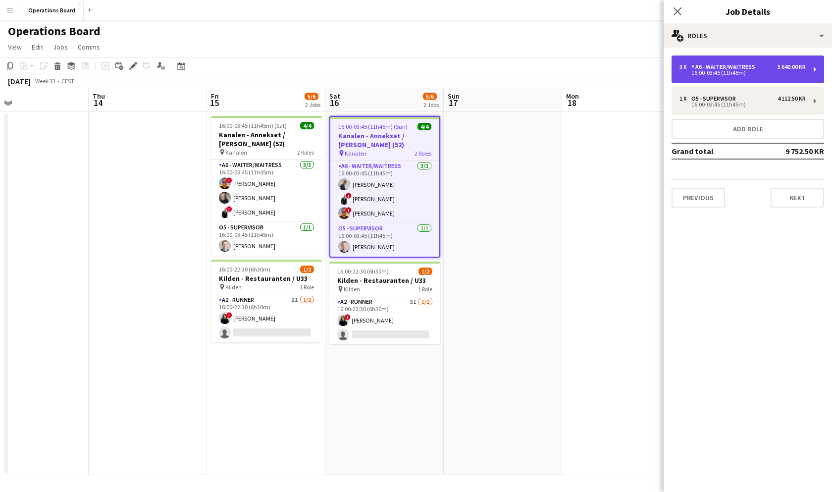
click at [719, 72] on div "16:00-03:45 (11h45m)" at bounding box center [742, 72] width 126 height 5
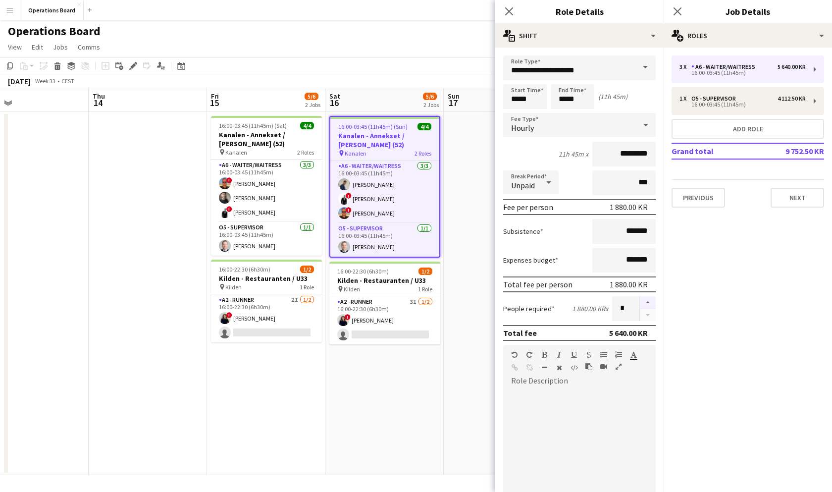
click at [646, 298] on button "button" at bounding box center [648, 302] width 16 height 13
type input "*"
click at [678, 8] on icon "Close pop-in" at bounding box center [676, 10] width 9 height 9
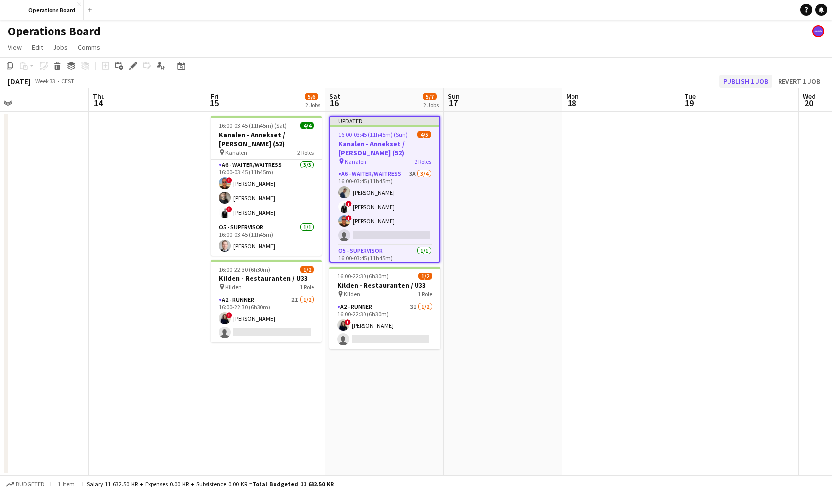
click at [729, 84] on button "Publish 1 job" at bounding box center [745, 81] width 53 height 13
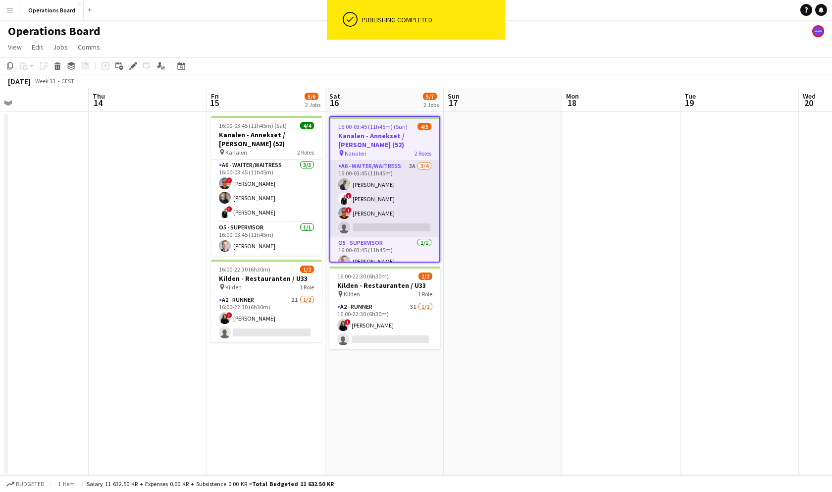
click at [388, 205] on app-card-role "A6 - WAITER/WAITRESS 3A [DATE] 16:00-03:45 (11h45m) [PERSON_NAME] ! [PERSON_NAM…" at bounding box center [384, 198] width 109 height 77
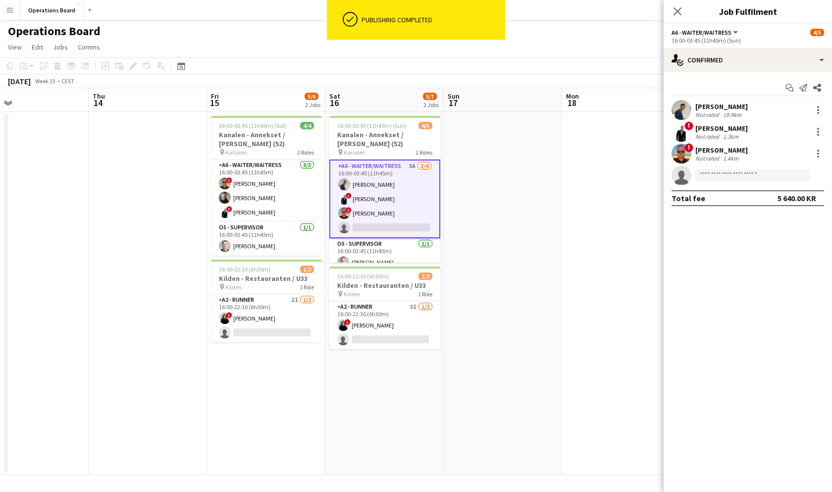
click at [729, 44] on app-options-switcher "A6 - WAITER/WAITRESS All roles A6 - WAITER/WAITRESS [DATE] 16:00-03:45 (11h45m)…" at bounding box center [748, 36] width 168 height 24
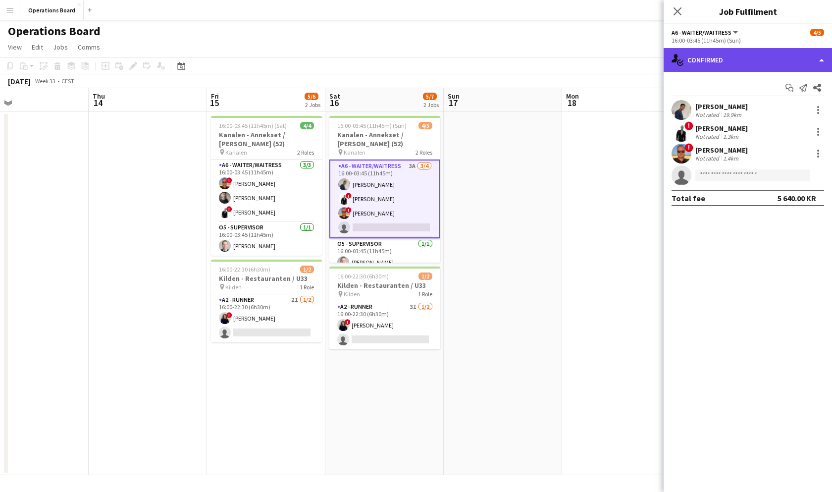
click at [729, 64] on div "single-neutral-actions-check-2 Confirmed" at bounding box center [748, 60] width 168 height 24
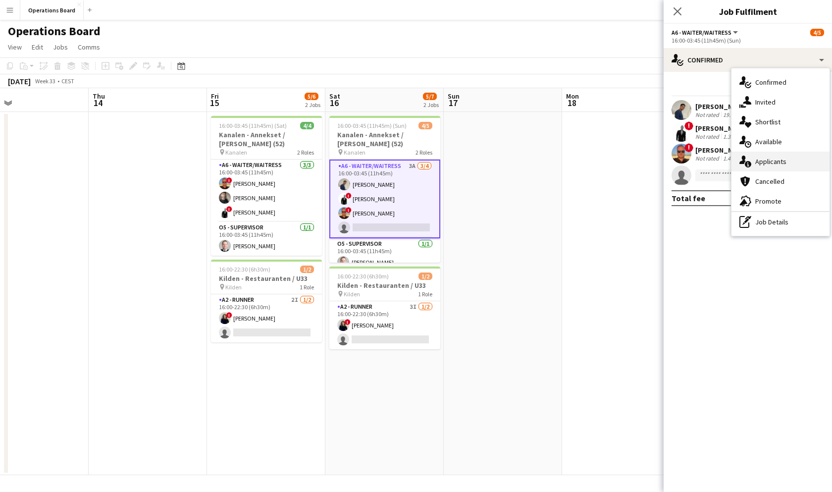
click at [768, 164] on div "single-neutral-actions-information Applicants" at bounding box center [780, 162] width 98 height 20
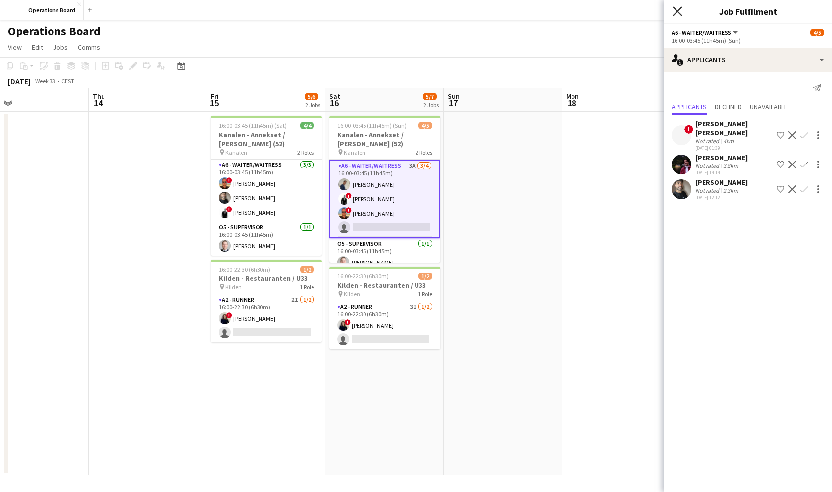
click at [677, 15] on icon "Close pop-in" at bounding box center [676, 10] width 9 height 9
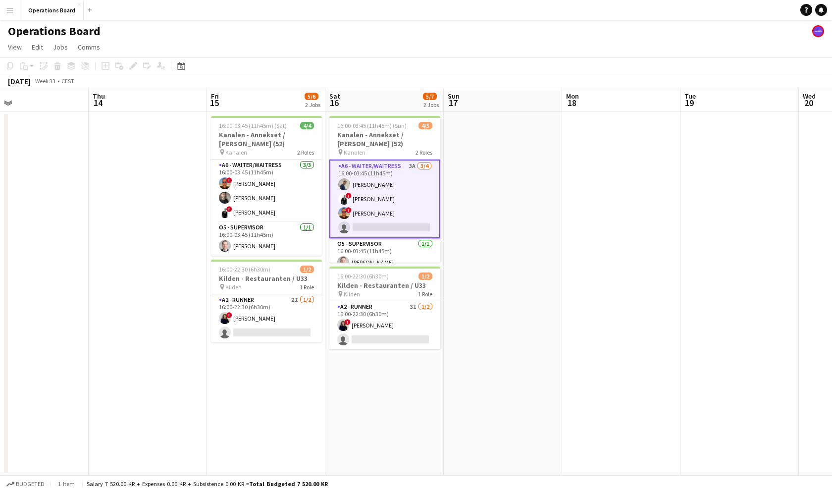
click at [630, 39] on app-page-menu "View Day view expanded Day view collapsed Month view Date picker Jump to [DATE]…" at bounding box center [416, 48] width 832 height 19
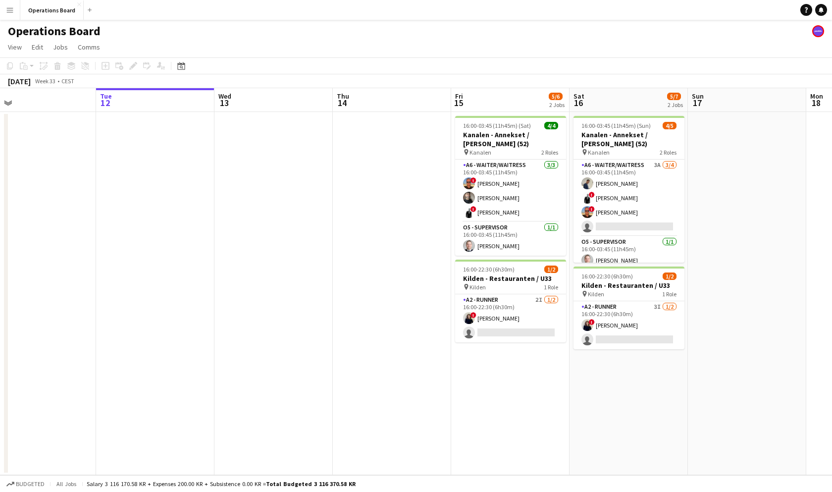
scroll to position [0, 0]
click at [729, 123] on app-date-cell at bounding box center [747, 293] width 118 height 363
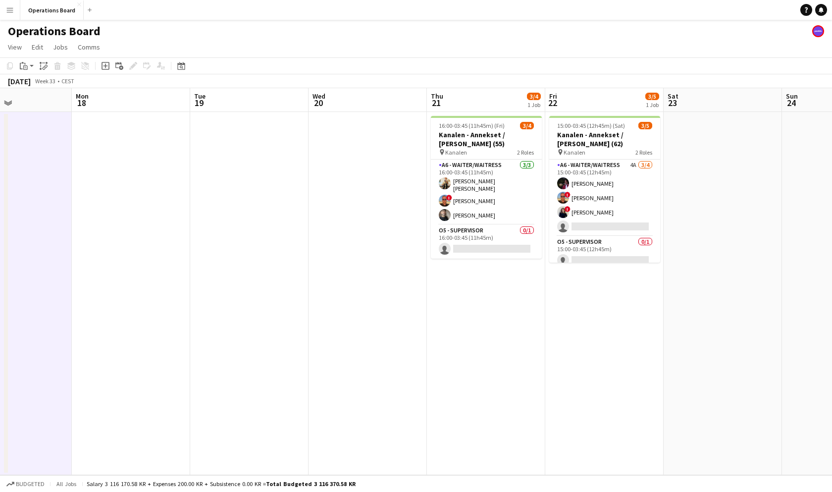
scroll to position [0, 421]
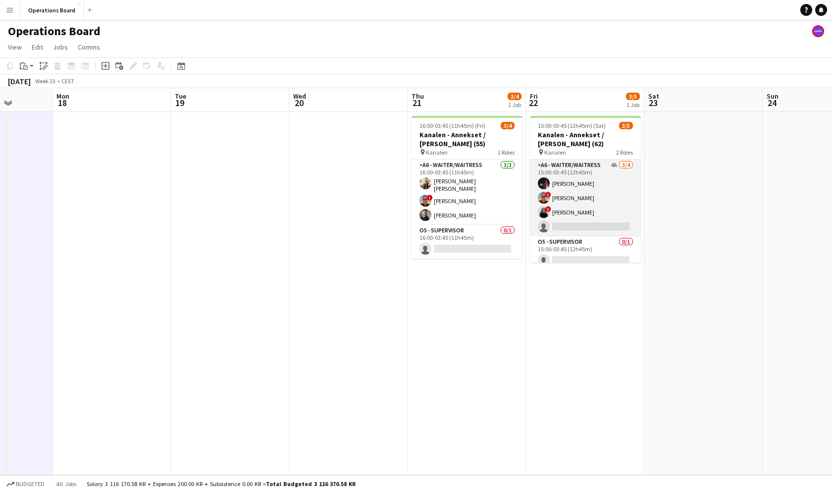
click at [584, 184] on app-card-role "A6 - WAITER/WAITRESS 4A [DATE] 15:00-03:45 (12h45m) [PERSON_NAME] ! [PERSON_NAM…" at bounding box center [585, 197] width 111 height 77
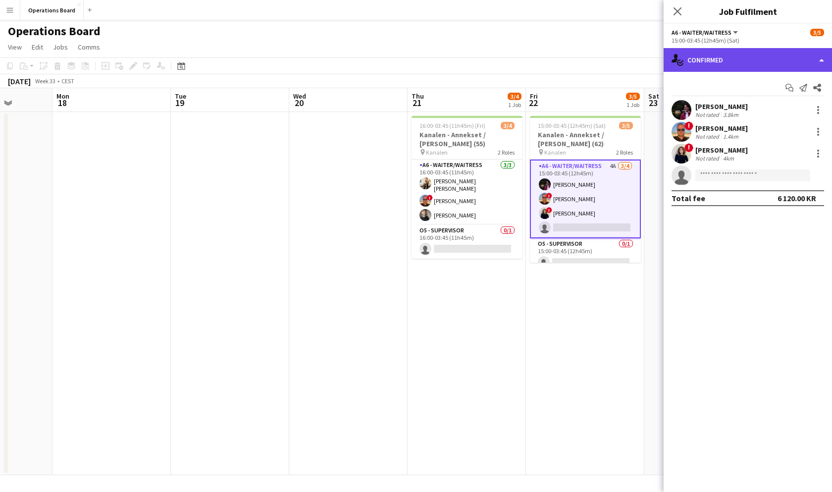
click at [720, 61] on div "single-neutral-actions-check-2 Confirmed" at bounding box center [748, 60] width 168 height 24
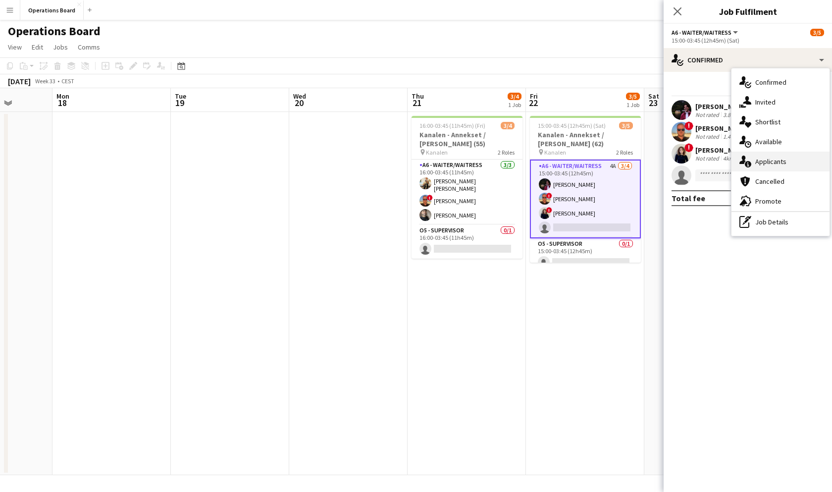
click at [779, 160] on div "single-neutral-actions-information Applicants" at bounding box center [780, 162] width 98 height 20
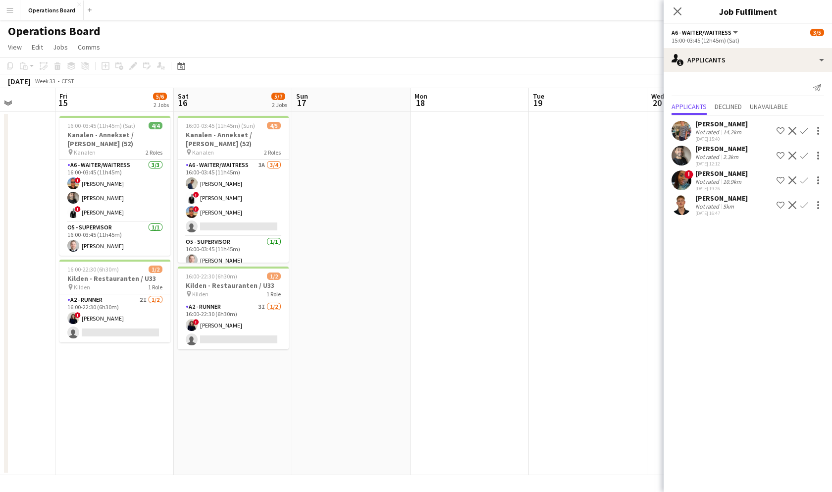
scroll to position [0, 228]
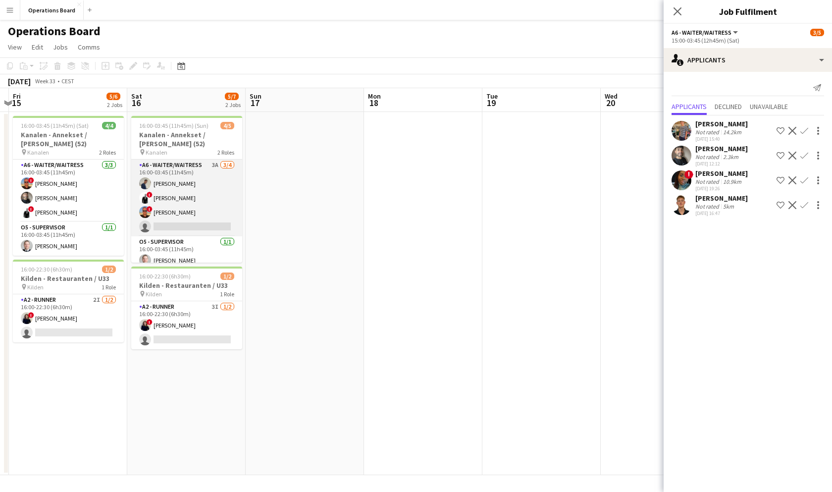
click at [162, 218] on app-card-role "A6 - WAITER/WAITRESS 3A [DATE] 16:00-03:45 (11h45m) [PERSON_NAME] ! [PERSON_NAM…" at bounding box center [186, 197] width 111 height 77
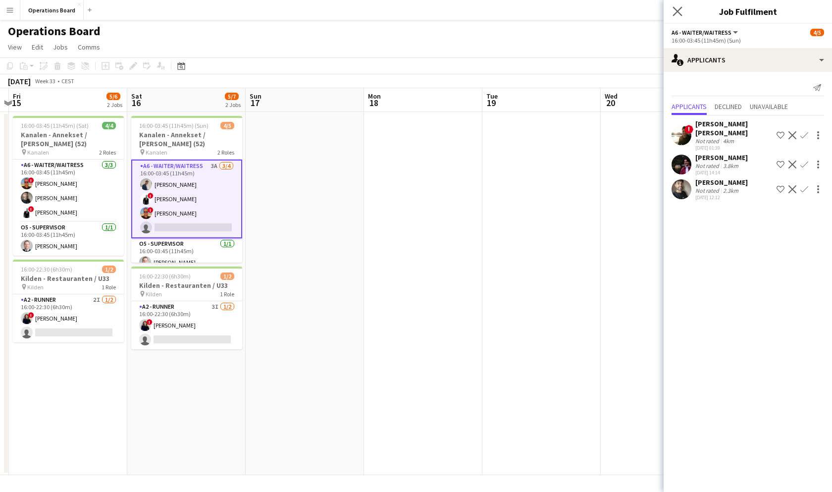
click at [676, 17] on app-icon "Close pop-in" at bounding box center [677, 11] width 14 height 14
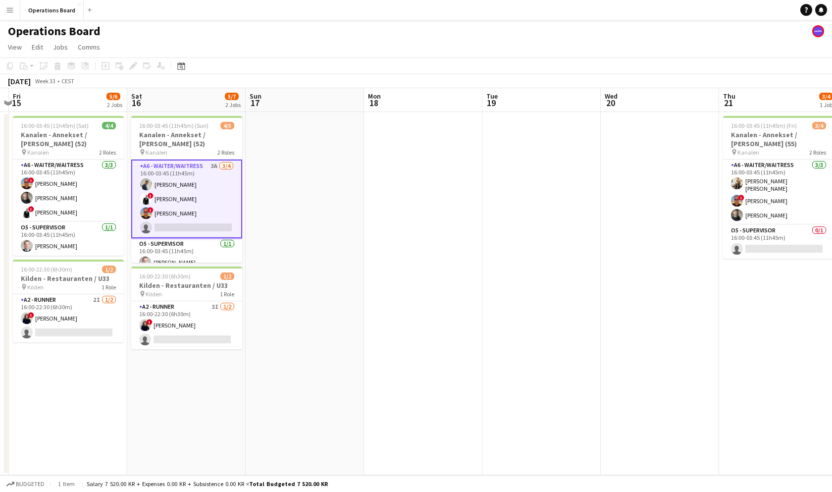
click at [661, 47] on app-page-menu "View Day view expanded Day view collapsed Month view Date picker Jump to [DATE]…" at bounding box center [416, 48] width 832 height 19
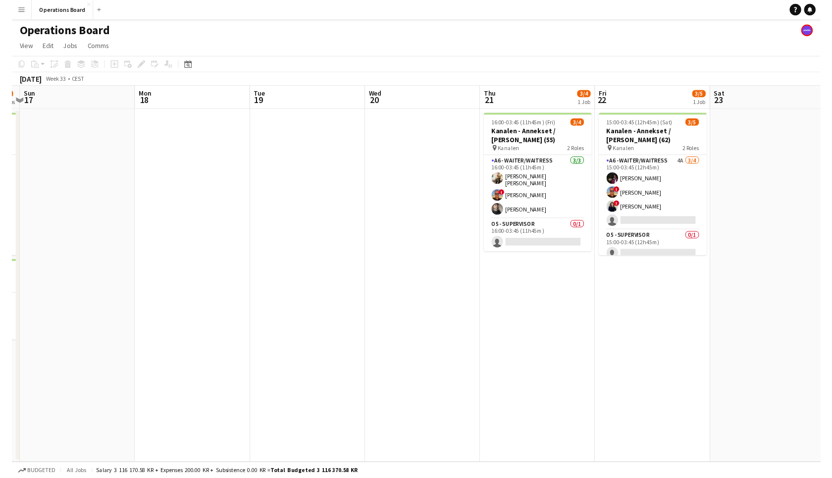
scroll to position [0, 362]
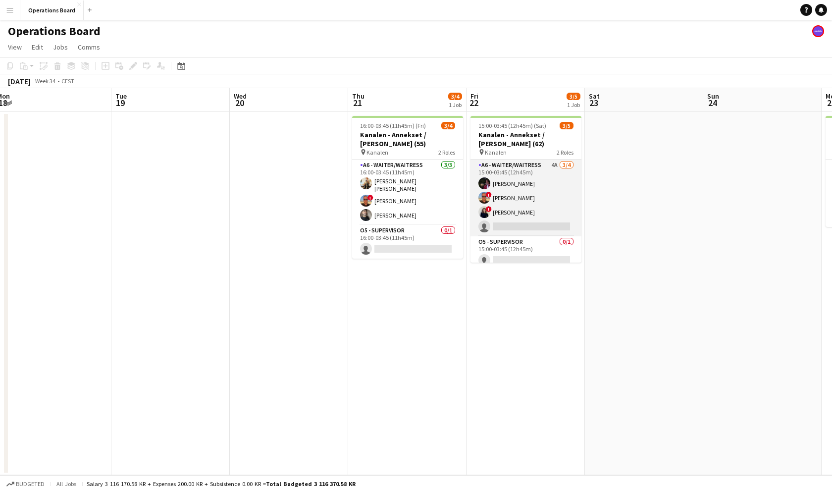
click at [529, 190] on app-card-role "A6 - WAITER/WAITRESS 4A [DATE] 15:00-03:45 (12h45m) [PERSON_NAME] ! [PERSON_NAM…" at bounding box center [525, 197] width 111 height 77
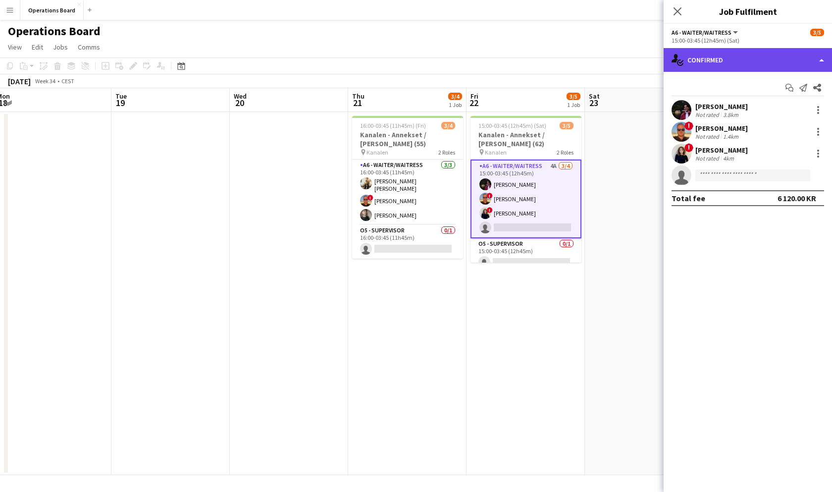
click at [737, 60] on div "single-neutral-actions-check-2 Confirmed" at bounding box center [748, 60] width 168 height 24
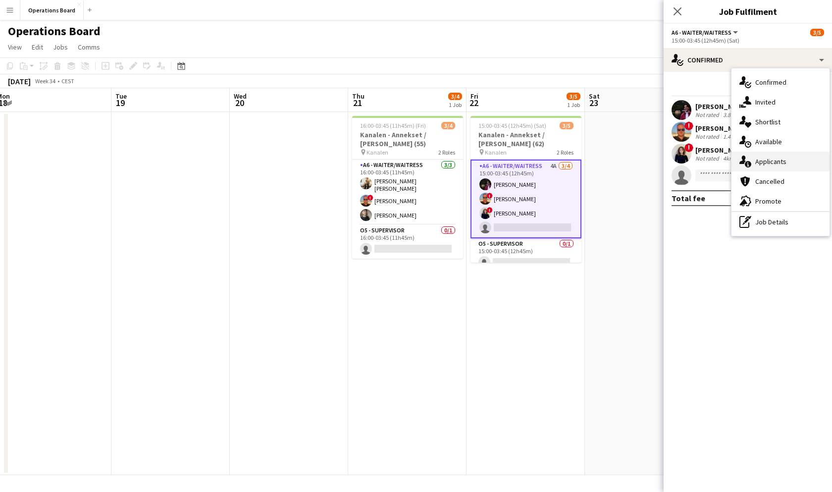
click at [773, 161] on div "single-neutral-actions-information Applicants" at bounding box center [780, 162] width 98 height 20
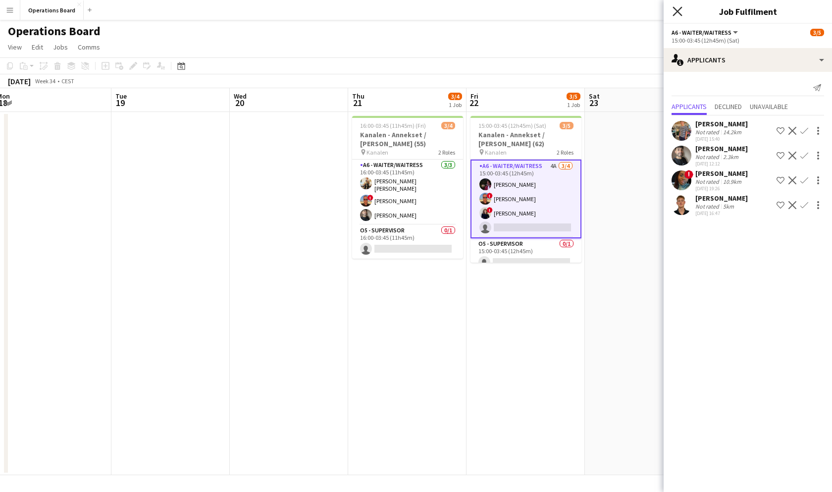
click at [676, 11] on icon "Close pop-in" at bounding box center [676, 10] width 9 height 9
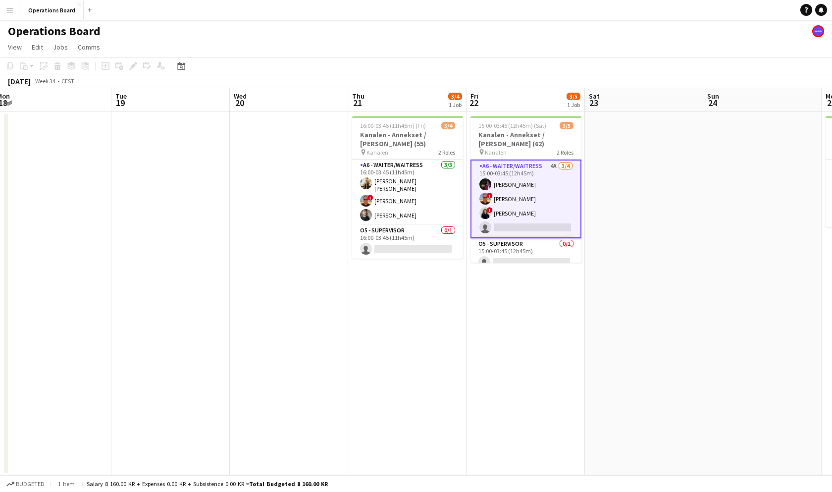
click at [646, 32] on div "Operations Board" at bounding box center [416, 29] width 832 height 19
